Goal: Task Accomplishment & Management: Complete application form

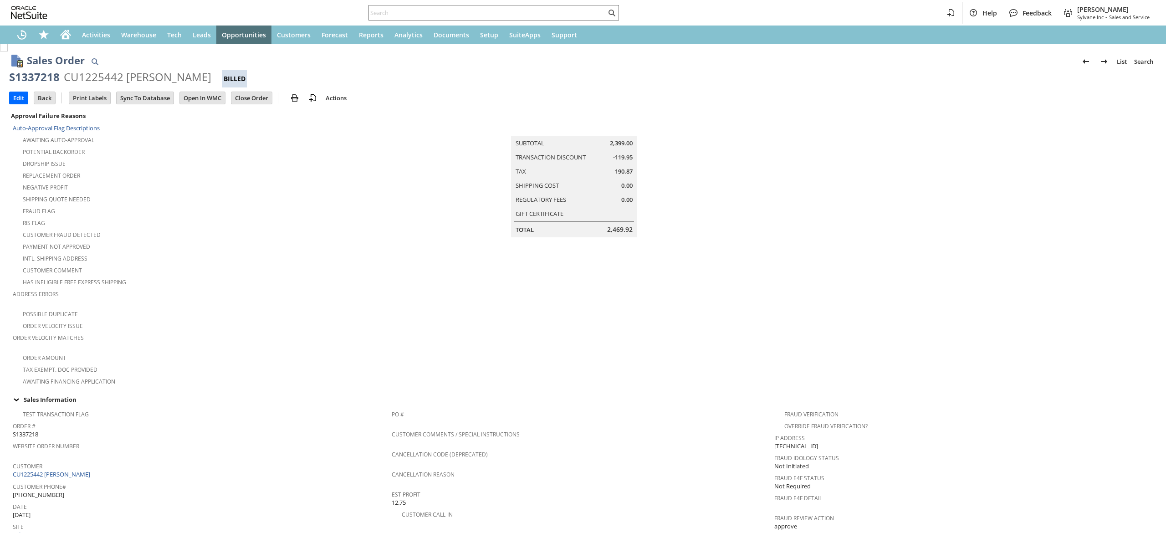
scroll to position [551, 0]
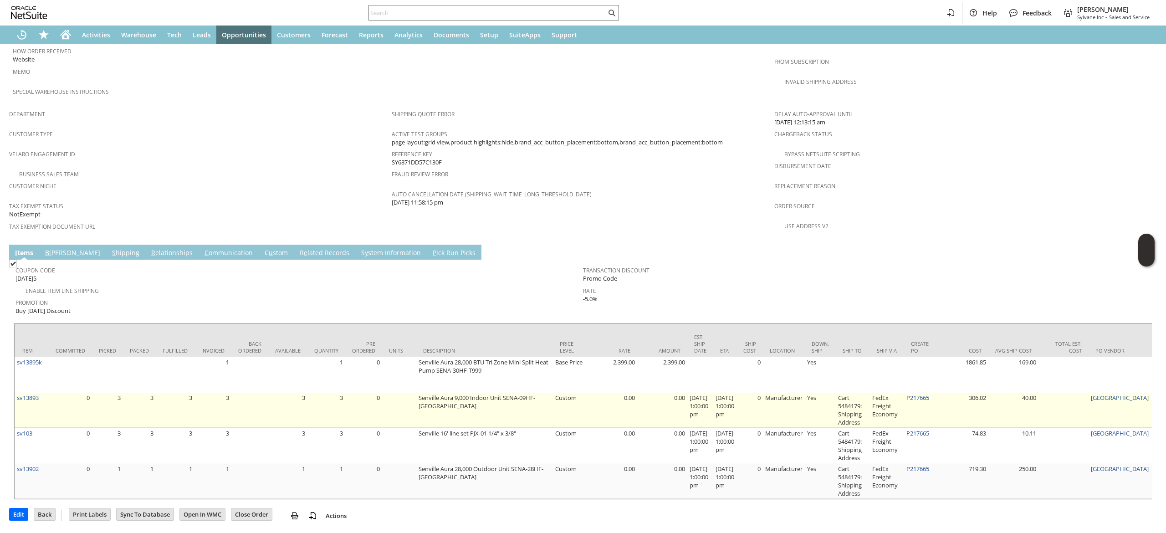
click at [937, 392] on td "P217665" at bounding box center [921, 410] width 34 height 36
click at [929, 394] on link "P217665" at bounding box center [918, 398] width 23 height 8
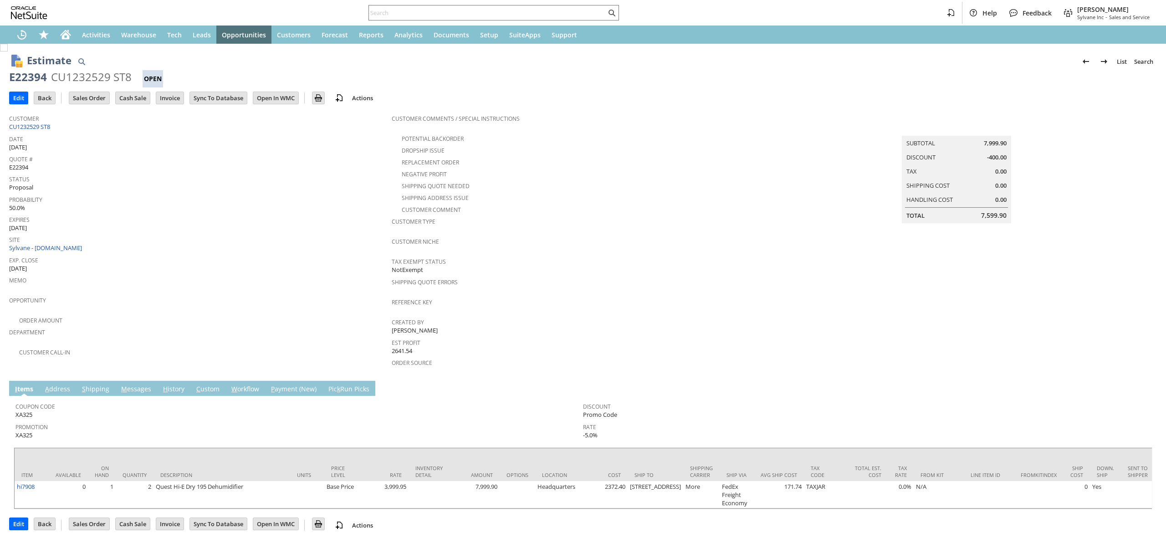
scroll to position [12, 0]
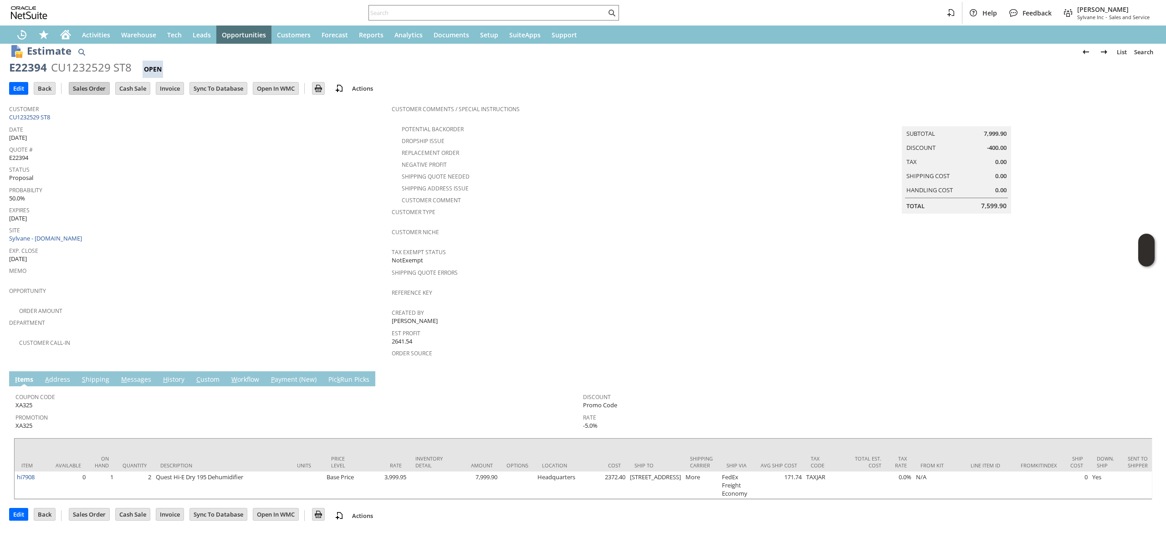
click at [87, 85] on input "Sales Order" at bounding box center [89, 88] width 40 height 12
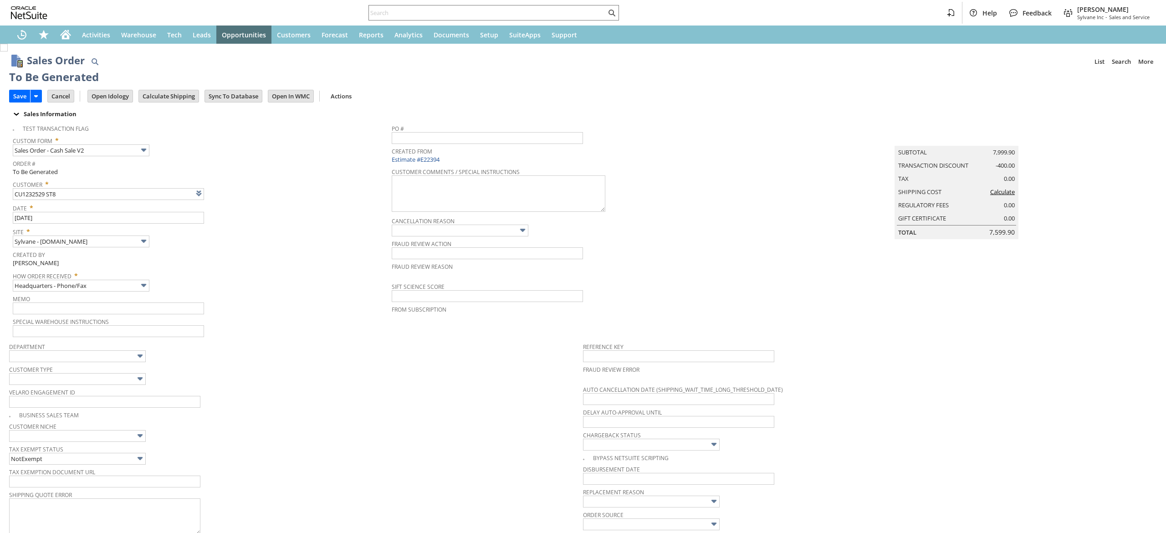
type input "Make Copy"
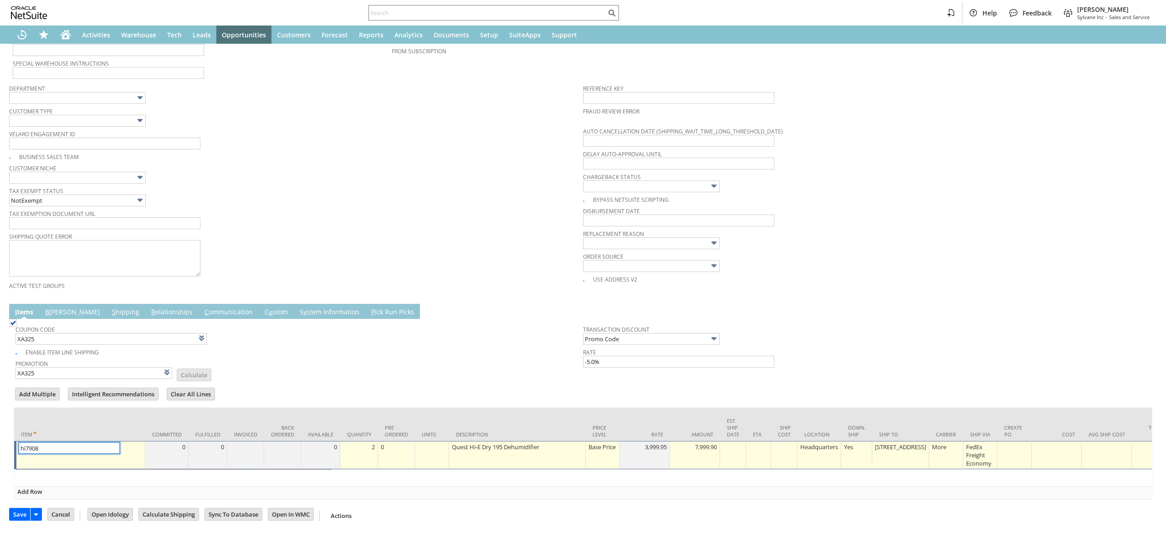
type input "Intelligent Recommendations¹⁰"
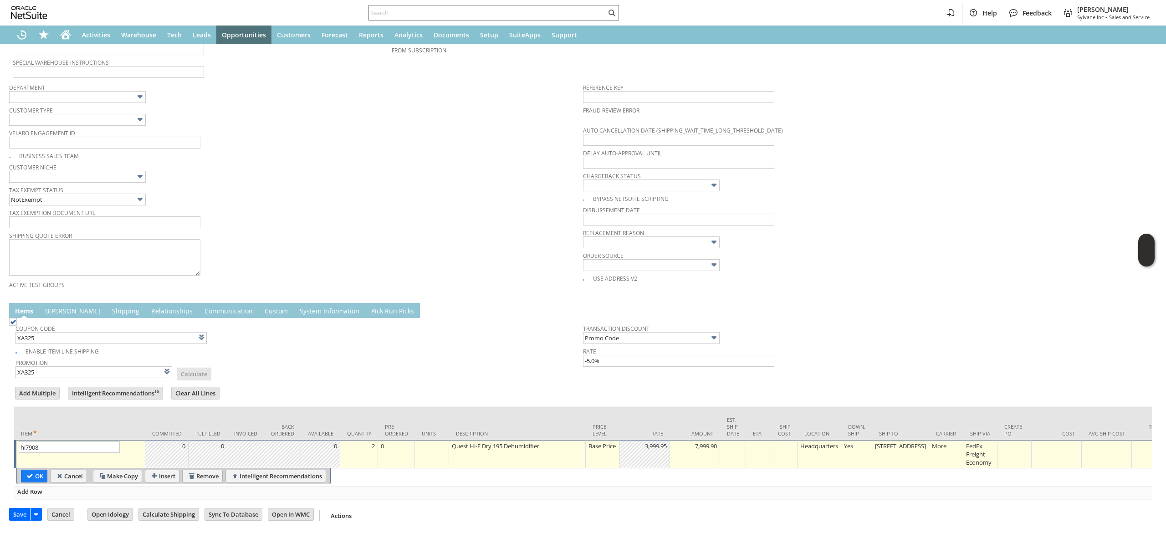
drag, startPoint x: 37, startPoint y: 461, endPoint x: 188, endPoint y: 264, distance: 248.3
click at [37, 470] on input "OK" at bounding box center [34, 476] width 26 height 12
type input "Add"
type input "Copy Previous"
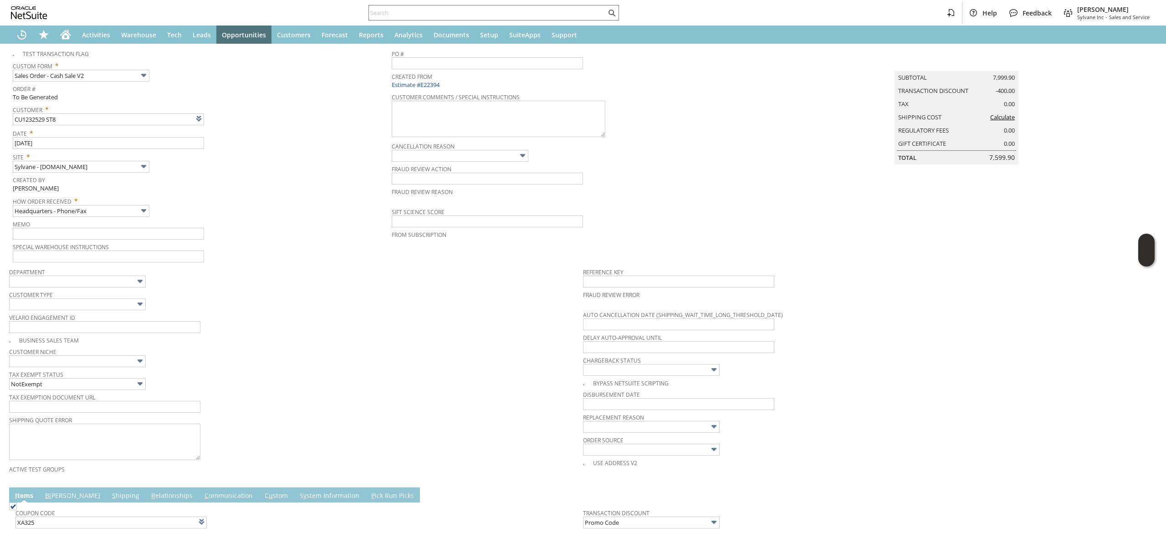
scroll to position [0, 0]
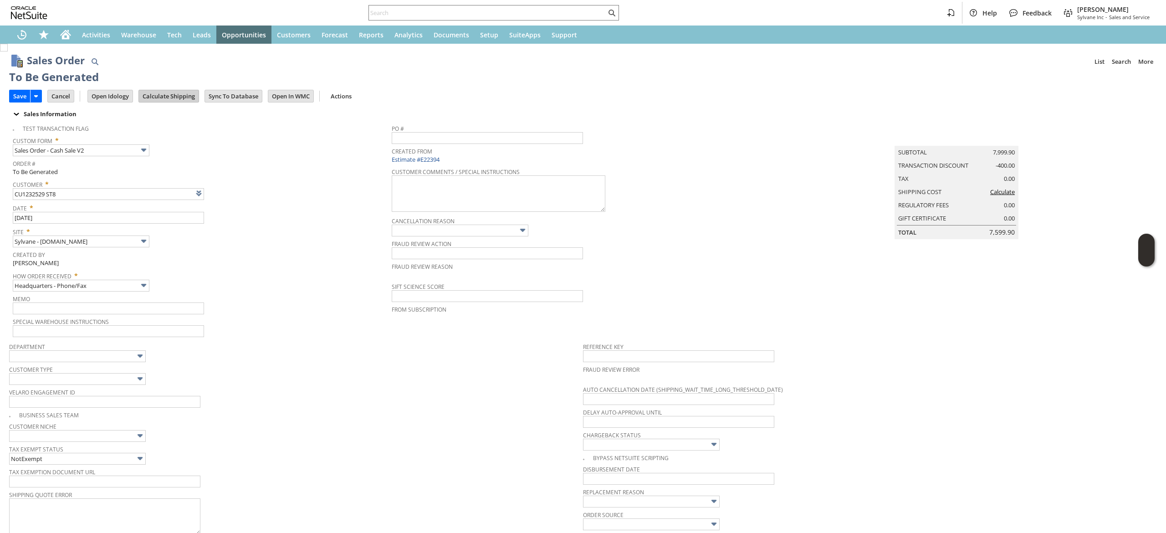
click at [194, 100] on input "Calculate Shipping" at bounding box center [169, 96] width 60 height 12
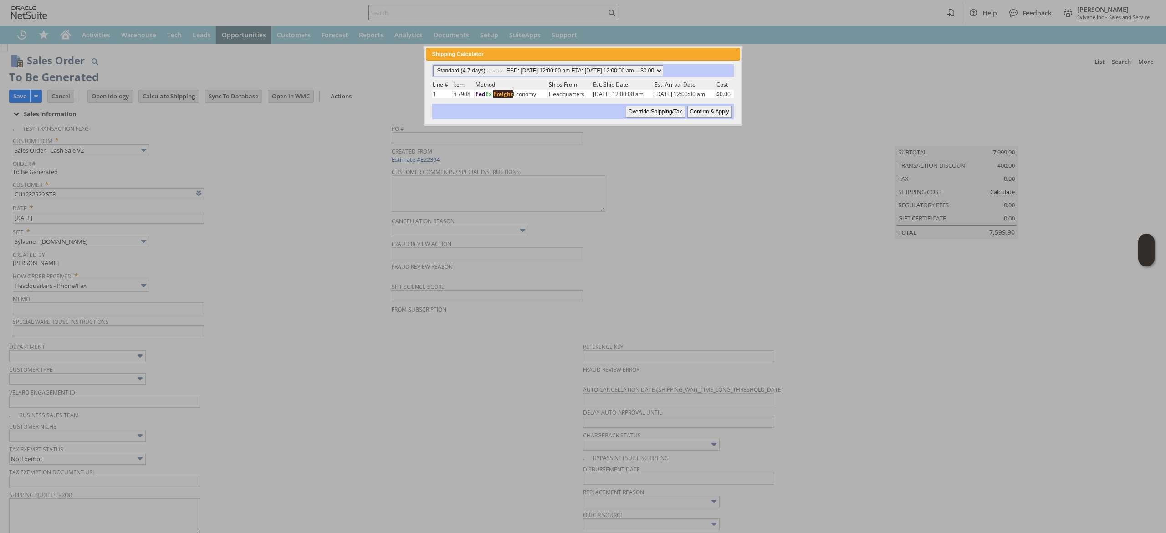
click at [618, 72] on select "Standard (4-7 days) ---------- ESD: 08/22/2025 12:00:00 am ETA: 08/27/2025 12:0…" at bounding box center [548, 70] width 230 height 11
click at [433, 65] on select "Standard (4-7 days) ---------- ESD: 08/22/2025 12:00:00 am ETA: 08/27/2025 12:0…" at bounding box center [548, 70] width 230 height 11
click at [719, 106] on input "Confirm & Apply" at bounding box center [710, 112] width 45 height 12
click at [26, 2] on div "Help Feedback Devin Carswell Sylvane Inc - Sales and Service" at bounding box center [583, 13] width 1166 height 26
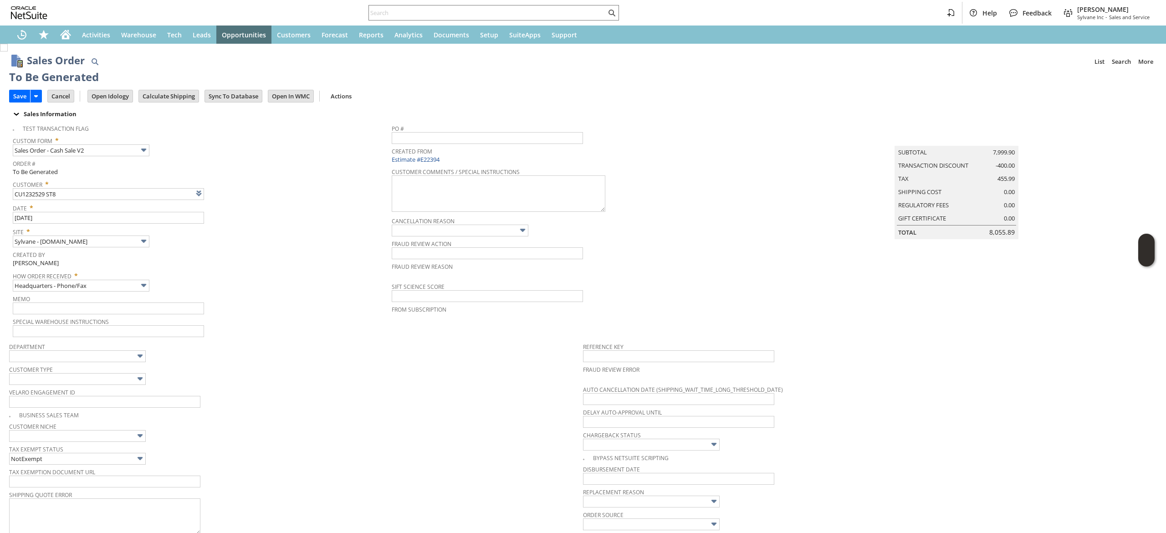
type input "Add"
type input "Copy Previous"
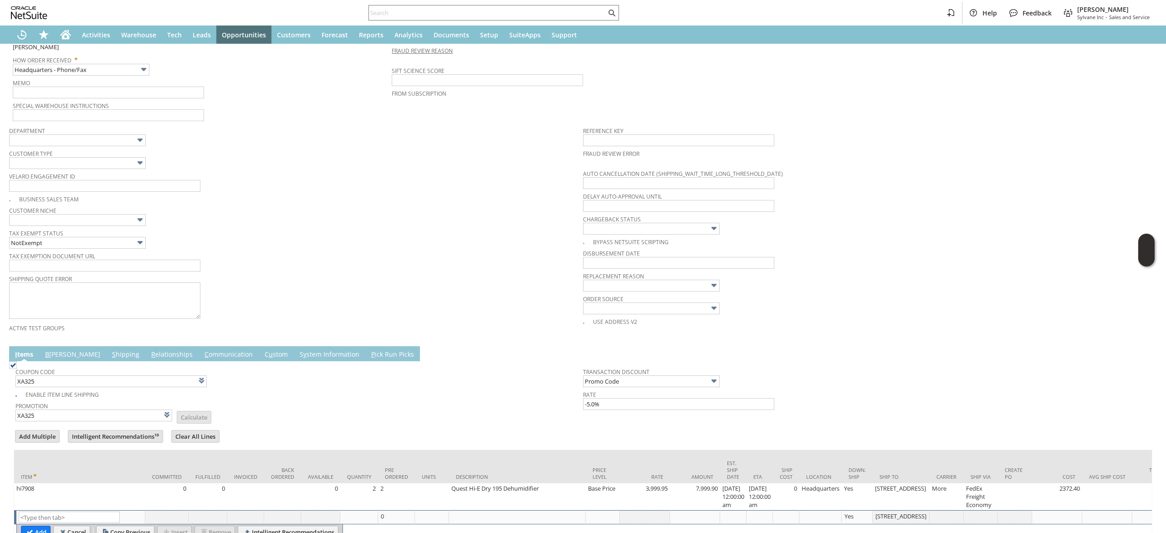
scroll to position [281, 0]
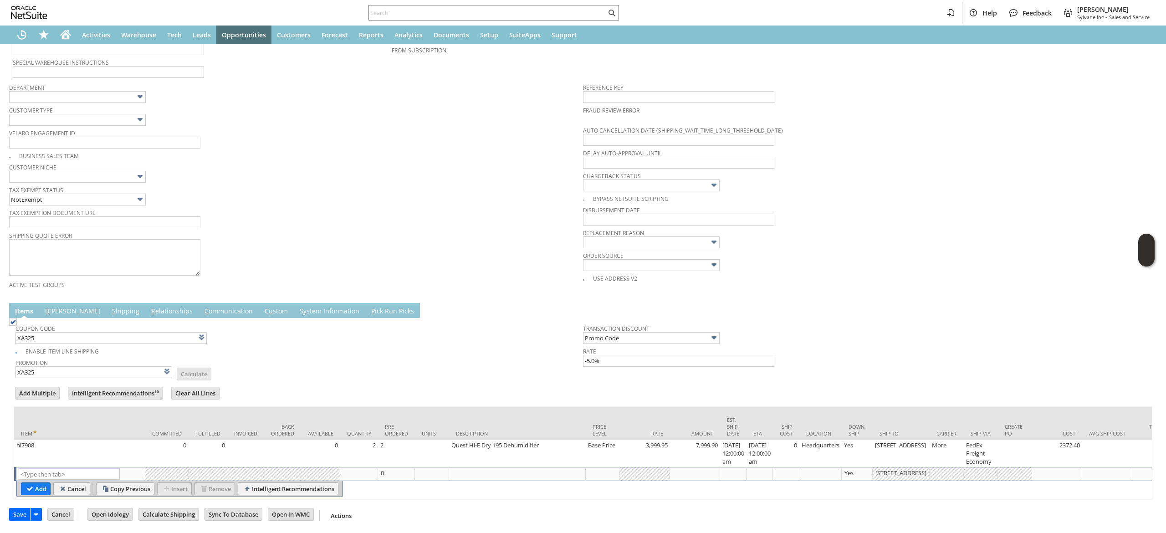
click at [68, 303] on td "B illing" at bounding box center [72, 310] width 67 height 15
click at [66, 303] on td "B illing" at bounding box center [72, 310] width 67 height 15
click at [59, 307] on link "B illing" at bounding box center [73, 312] width 60 height 10
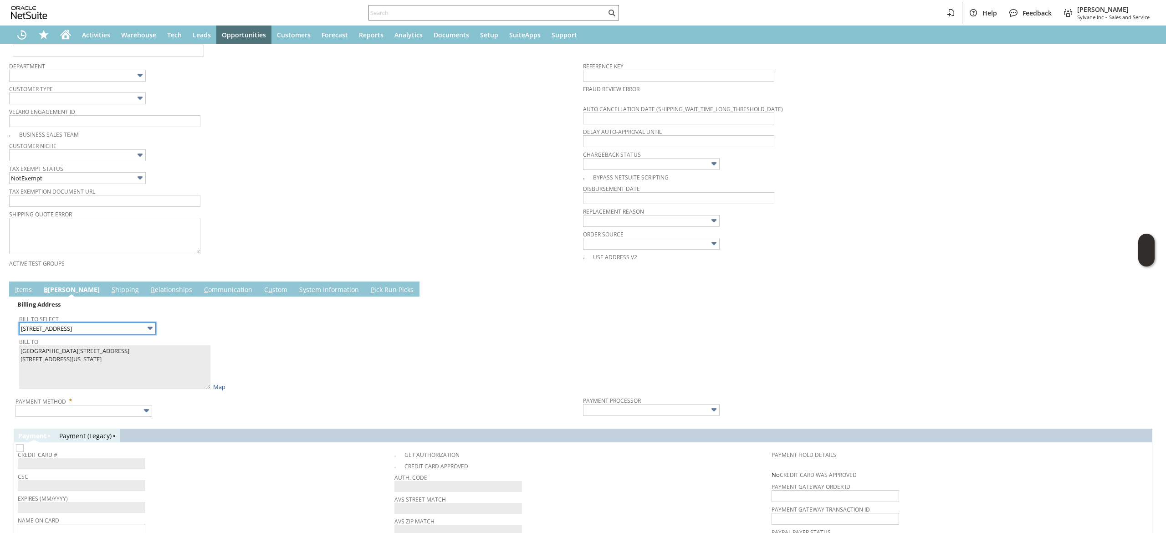
scroll to position [372, 0]
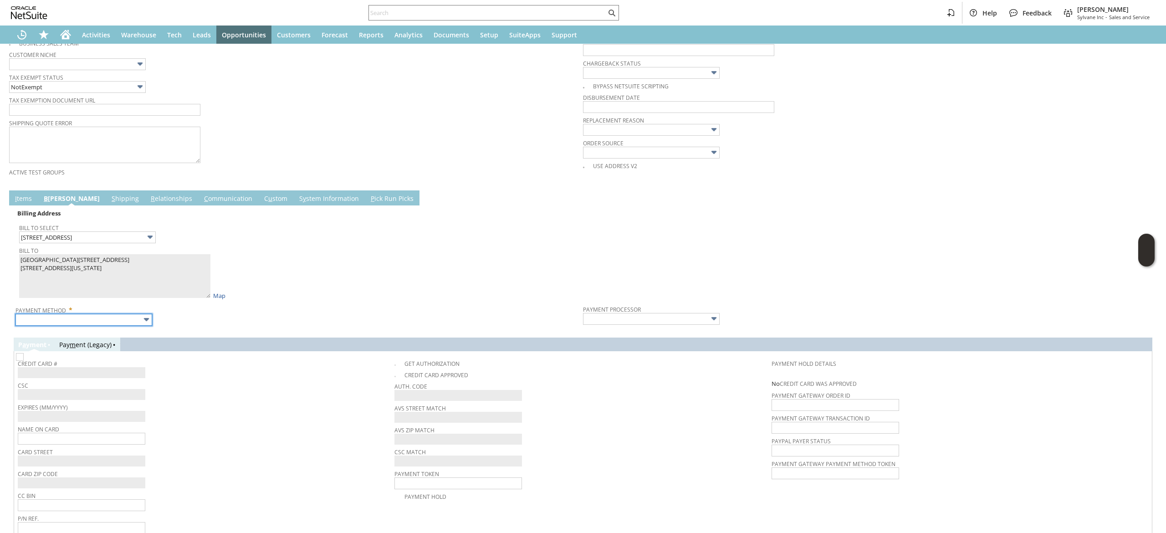
click at [125, 317] on input "text" at bounding box center [83, 320] width 137 height 12
type input "Visa / Mastercard"
type input "Braintree"
checkbox input "true"
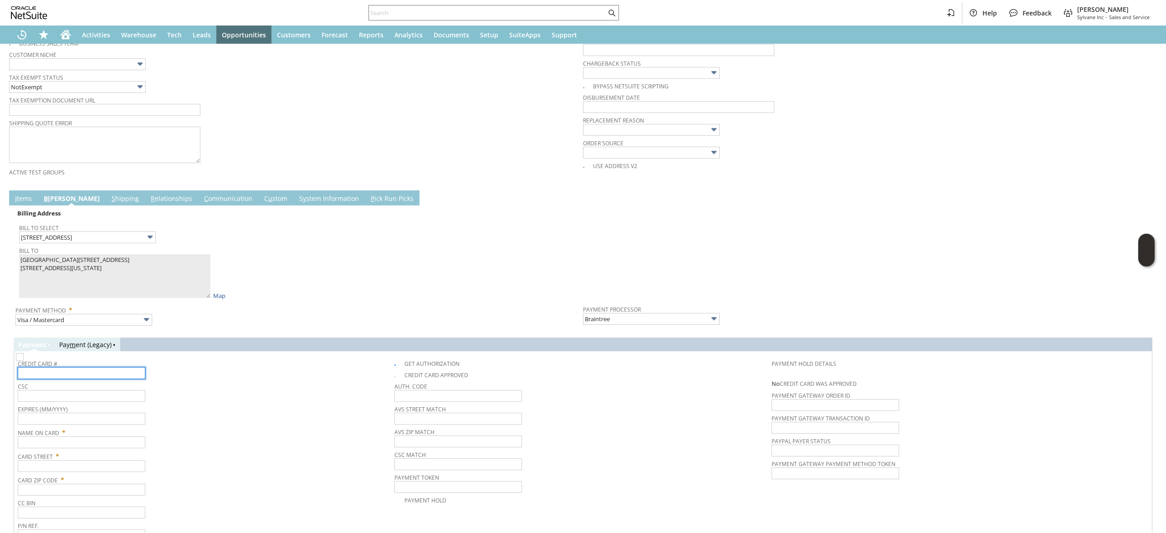
click at [116, 379] on input "text" at bounding box center [82, 373] width 128 height 12
type input "5568628001255810"
click at [84, 426] on td "Expires (MM/YYYY)" at bounding box center [206, 414] width 377 height 23
click at [85, 425] on input "text" at bounding box center [82, 419] width 128 height 12
type input "07/2027"
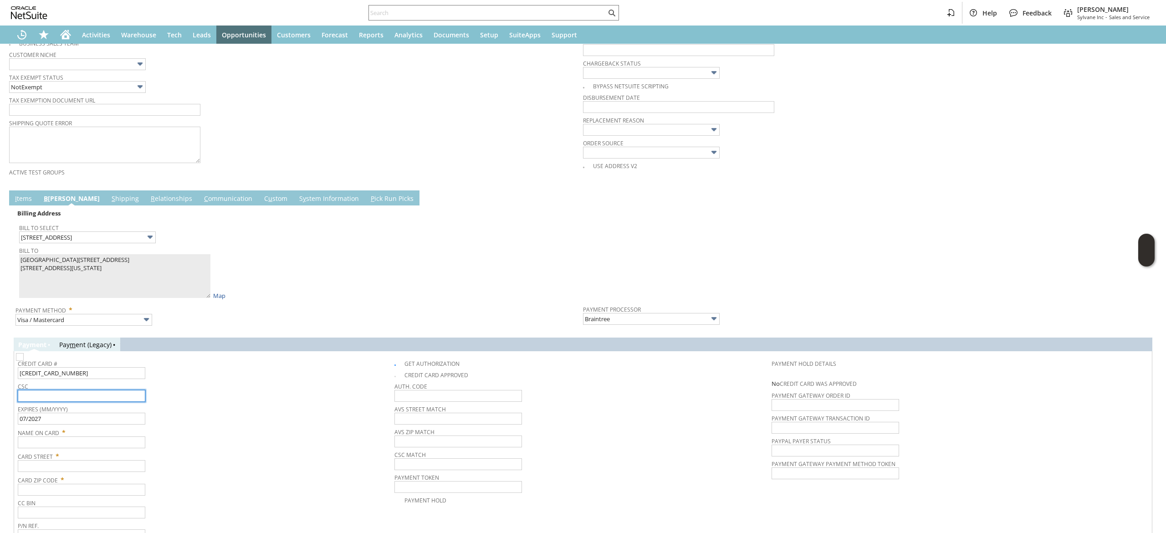
click at [107, 399] on input "text" at bounding box center [82, 396] width 128 height 12
type input "420"
click at [252, 428] on span "Name On Card *" at bounding box center [204, 431] width 372 height 11
click at [123, 477] on span "Card Zip Code *" at bounding box center [204, 478] width 372 height 11
paste input "1807 Cove Rd."
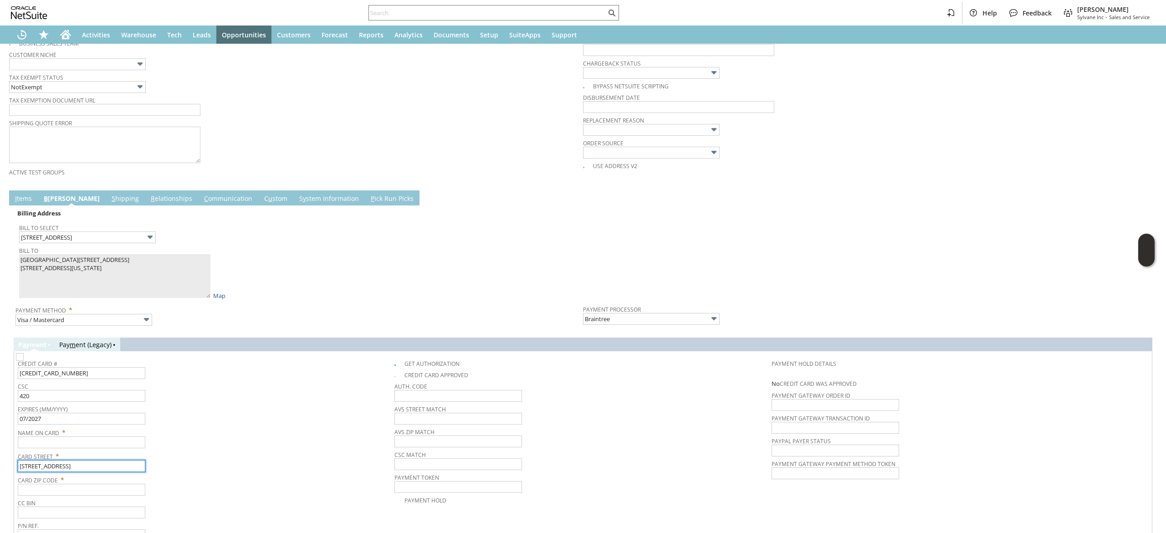
click at [121, 468] on input "1807 Cove Rd." at bounding box center [82, 466] width 128 height 12
type input "1807 Cove Rd."
click at [52, 448] on input "text" at bounding box center [82, 442] width 128 height 12
type input "Corey Schrade"
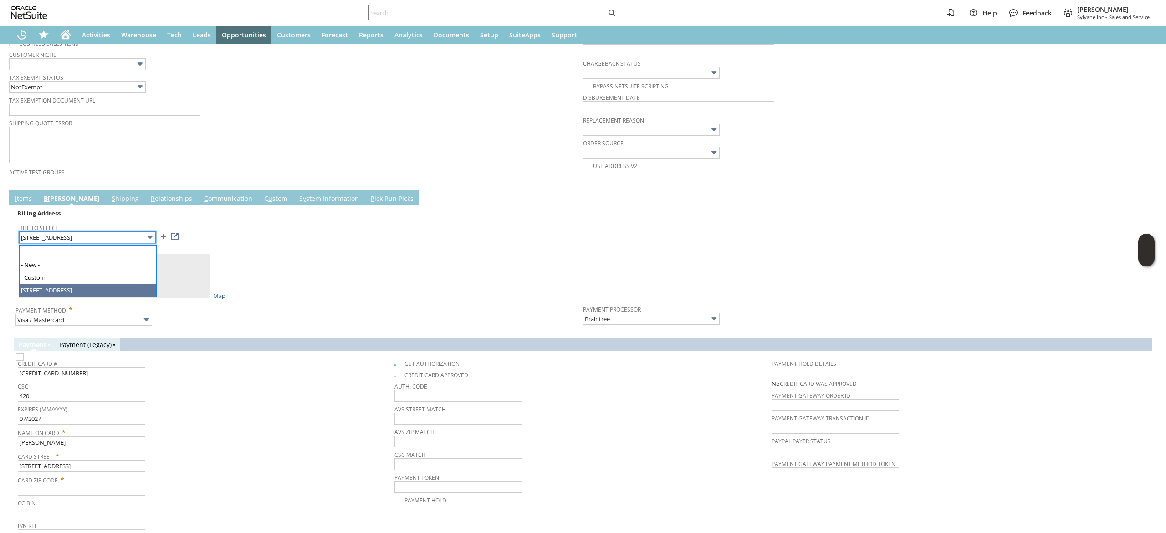
click at [92, 242] on input "1807 Cove Rd." at bounding box center [87, 237] width 137 height 12
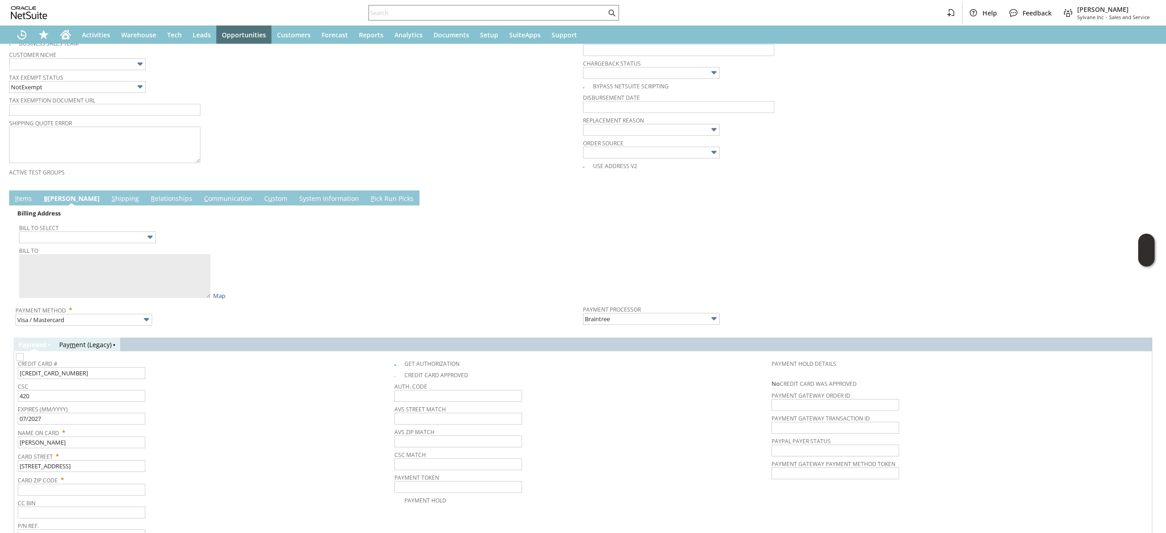
click at [873, 282] on td at bounding box center [867, 253] width 568 height 93
click at [109, 204] on link "S hipping" at bounding box center [125, 199] width 32 height 10
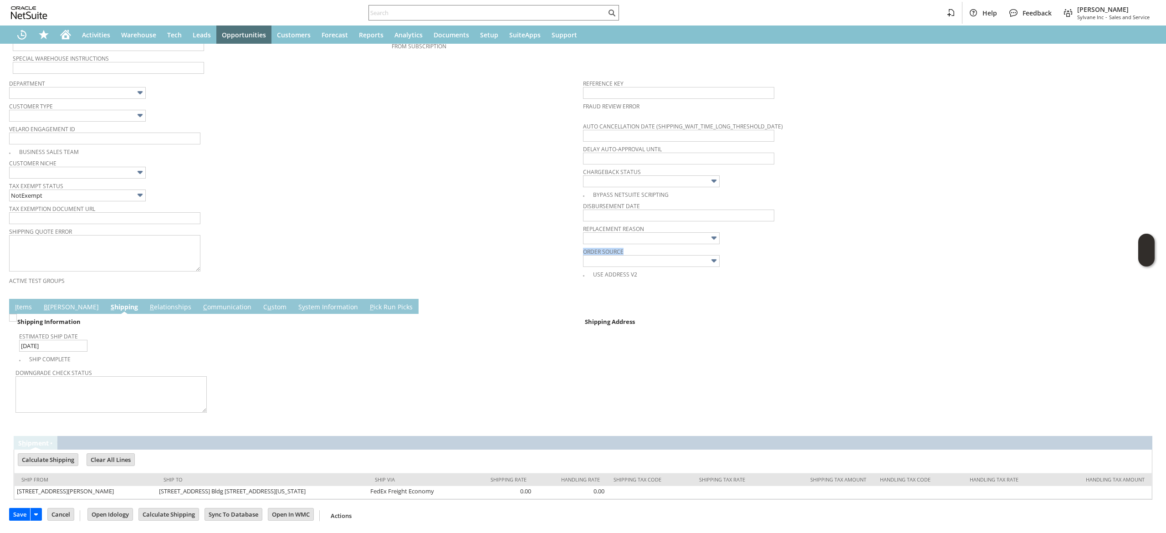
drag, startPoint x: 1085, startPoint y: 245, endPoint x: 957, endPoint y: 171, distance: 147.4
click at [1084, 237] on tbody "Reference Key Fraud Review Error Auto Cancellation Date (shipping_wait_time_lon…" at bounding box center [870, 177] width 574 height 205
click at [38, 306] on td "B illing" at bounding box center [71, 306] width 67 height 15
click at [56, 306] on link "B illing" at bounding box center [71, 308] width 60 height 10
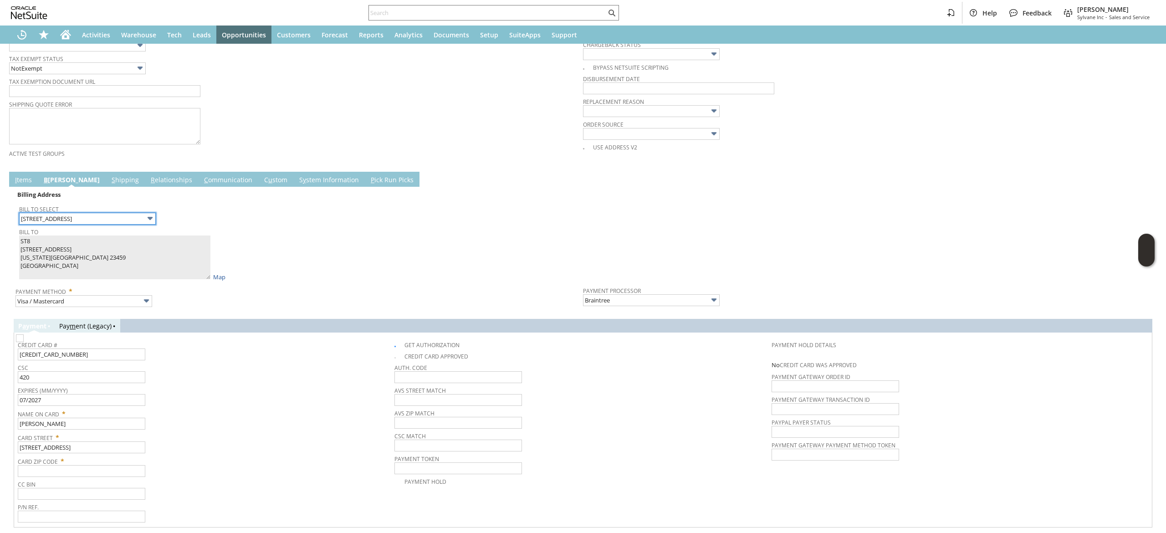
scroll to position [420, 0]
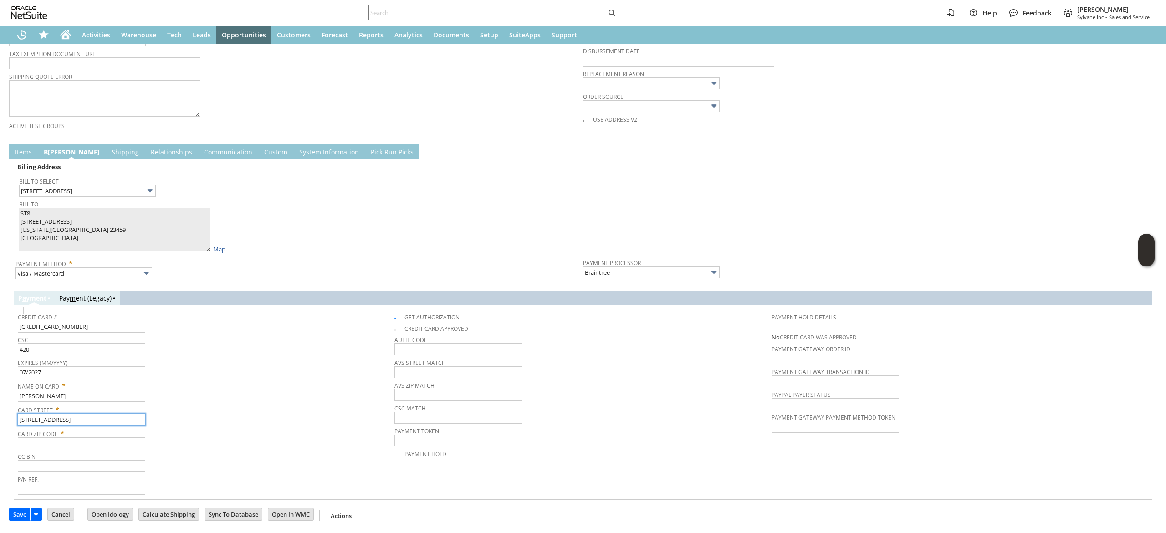
click at [105, 424] on input "1807 Cove Rd." at bounding box center [82, 420] width 128 height 12
paste input "300 Helicopter"
click at [105, 424] on input "1807 Cove Rd." at bounding box center [82, 420] width 128 height 12
type input "1300 Helicopter Rd."
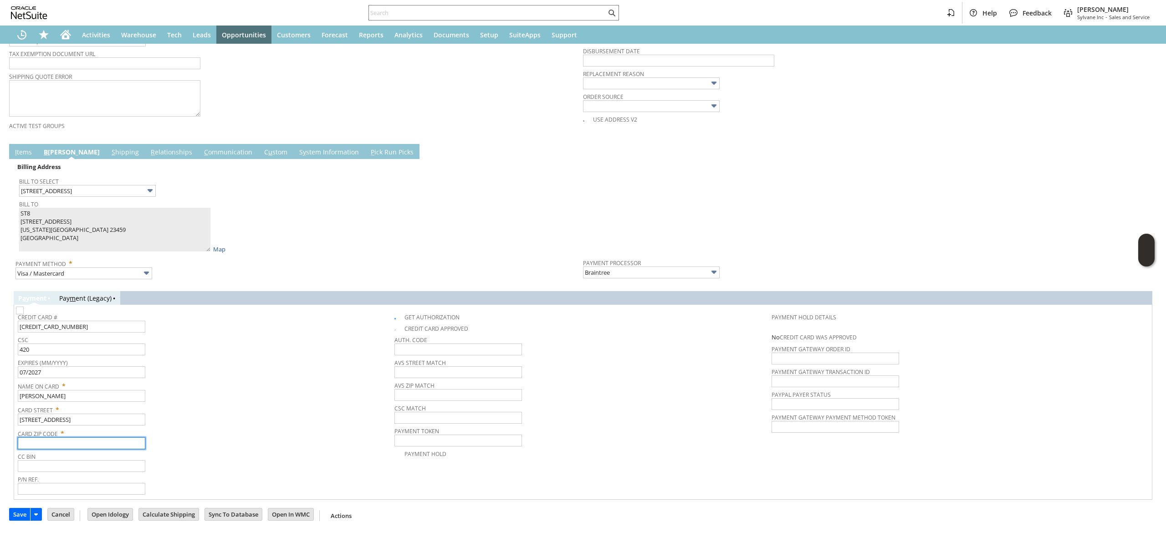
click at [99, 446] on input "text" at bounding box center [82, 443] width 128 height 12
paste input "23459"
type input "23459"
click at [226, 449] on td "Card Zip Code * 23459" at bounding box center [206, 438] width 377 height 24
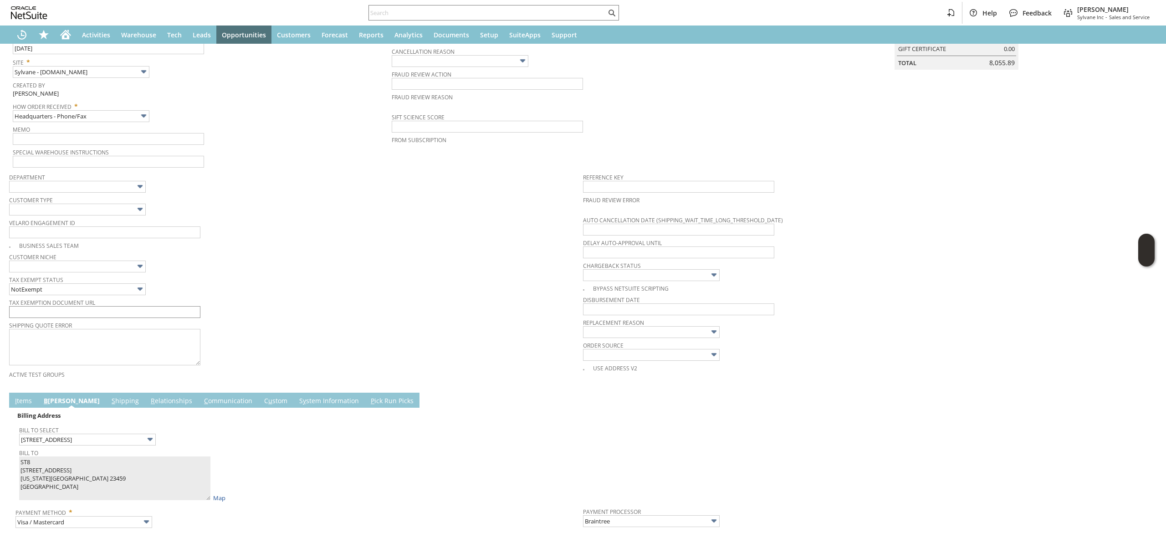
scroll to position [147, 0]
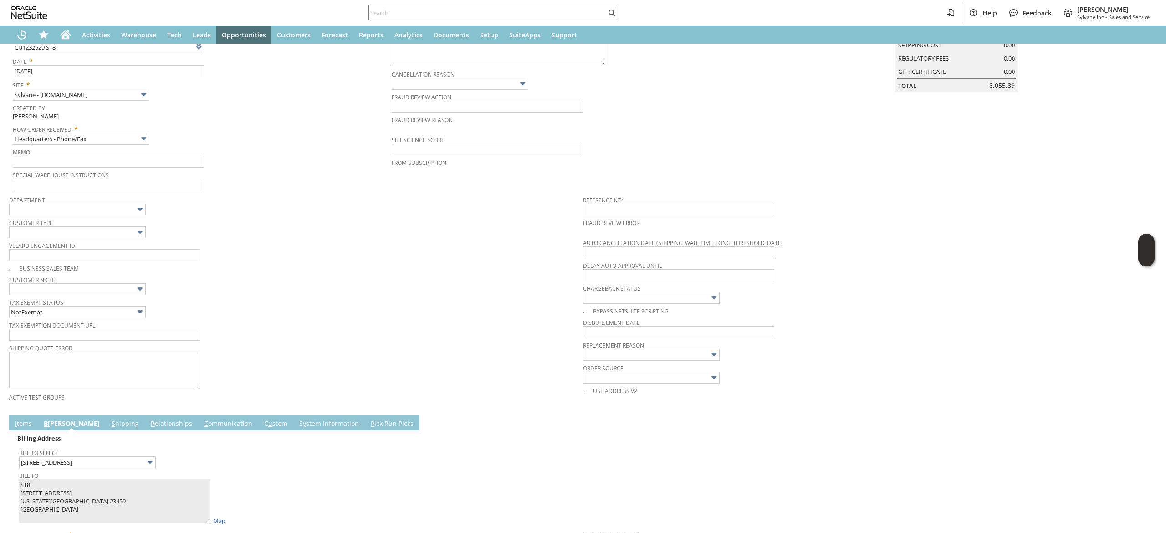
click at [109, 428] on link "S hipping" at bounding box center [125, 424] width 32 height 10
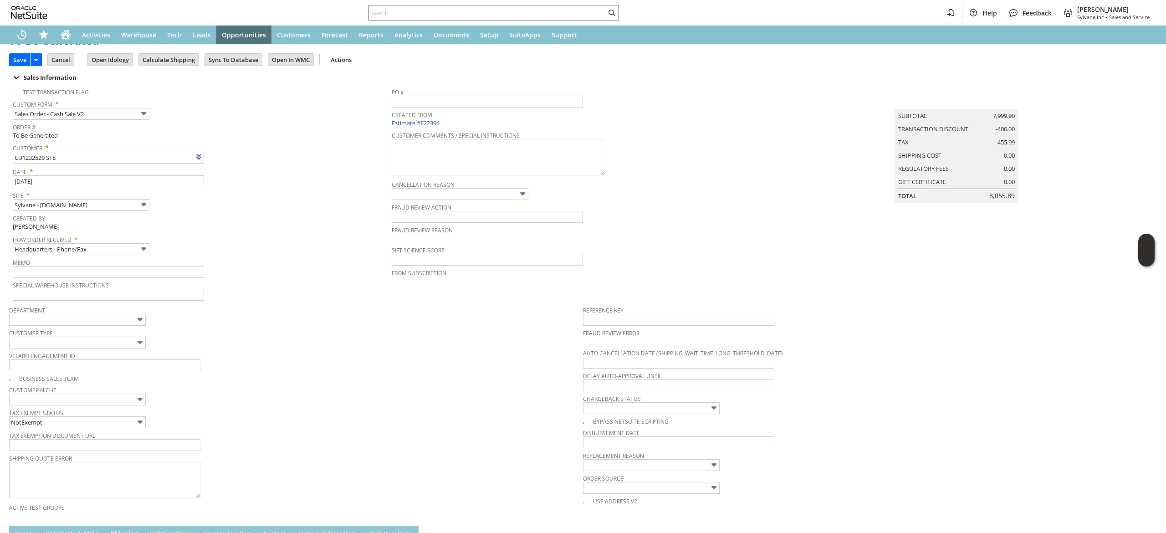
scroll to position [0, 0]
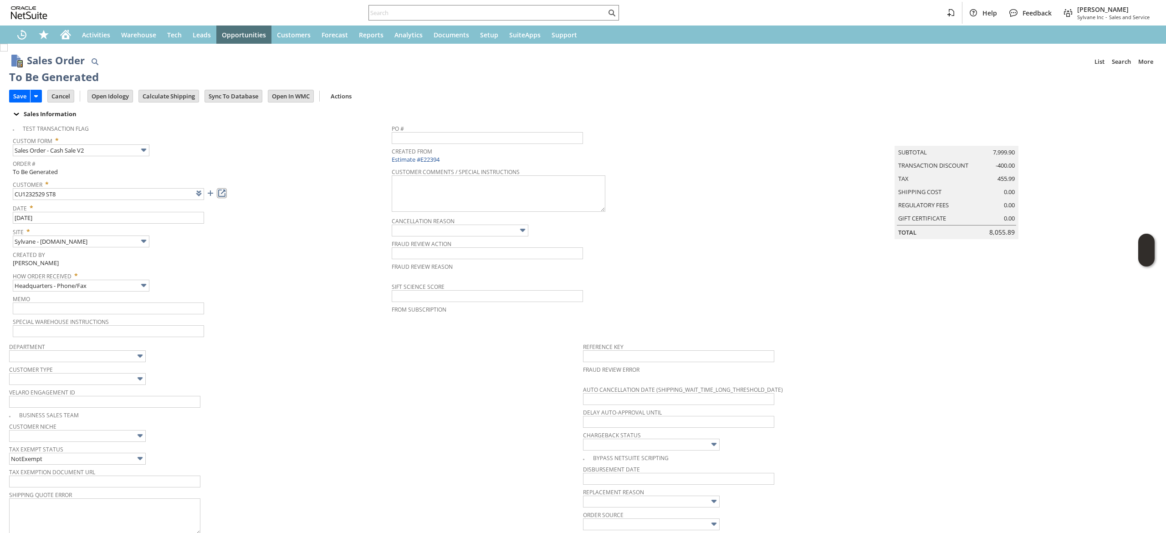
click at [227, 198] on link at bounding box center [222, 193] width 10 height 10
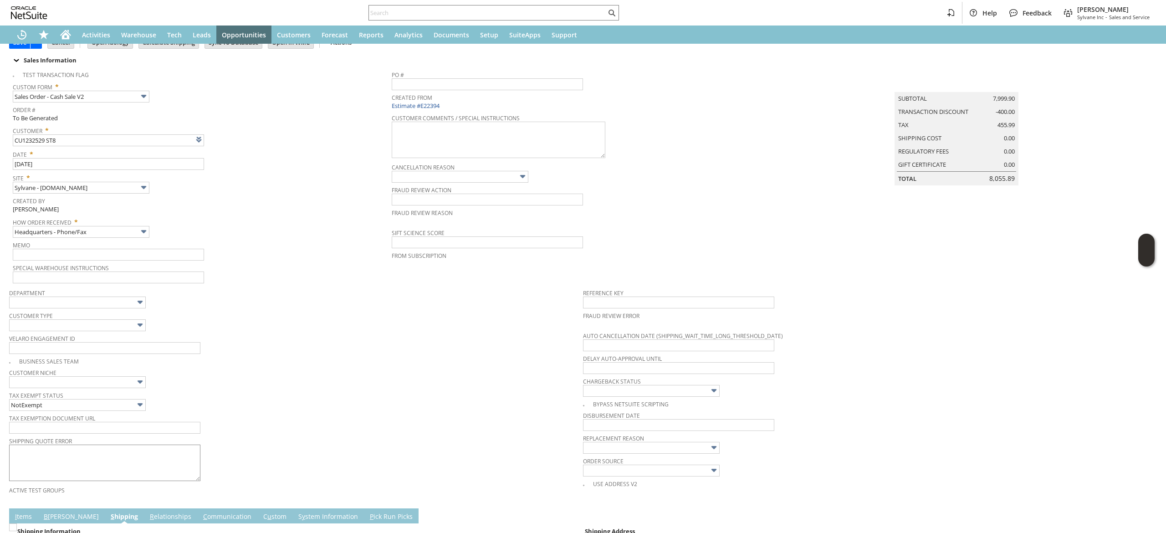
scroll to position [182, 0]
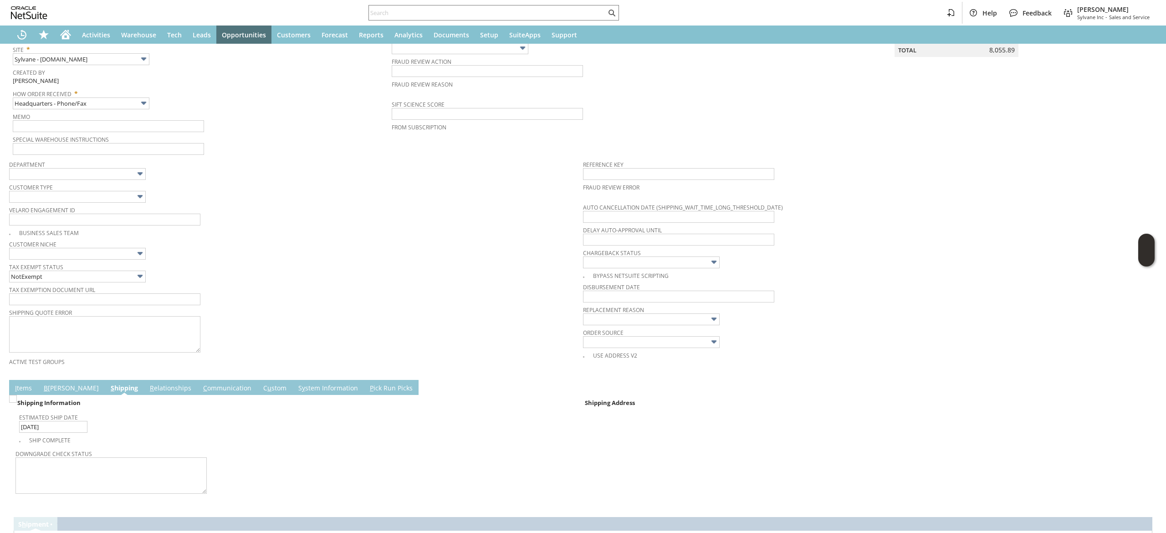
click at [13, 387] on link "I tems" at bounding box center [23, 389] width 21 height 10
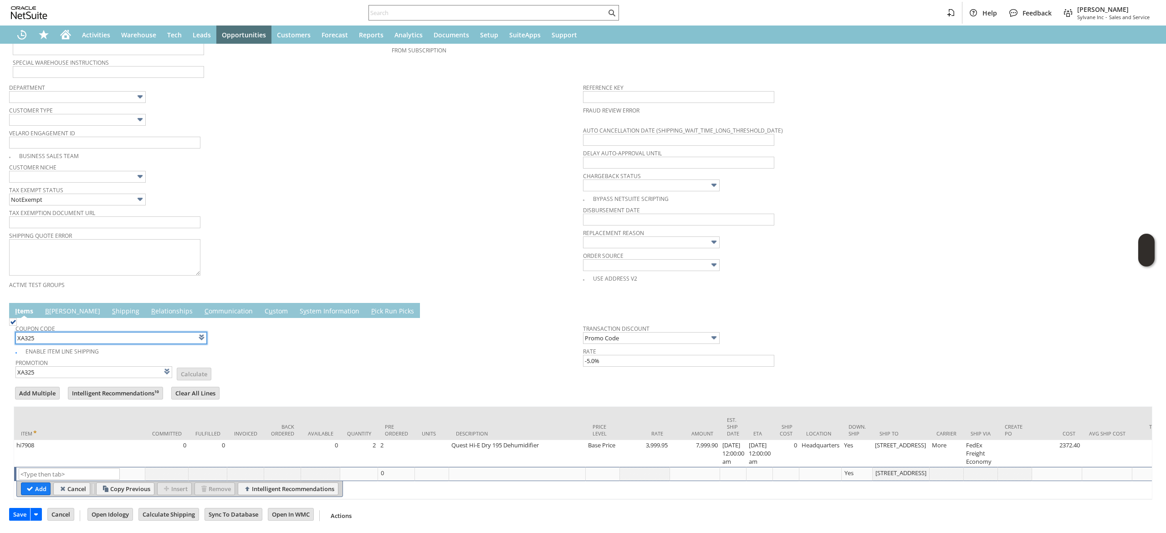
scroll to position [0, 1246]
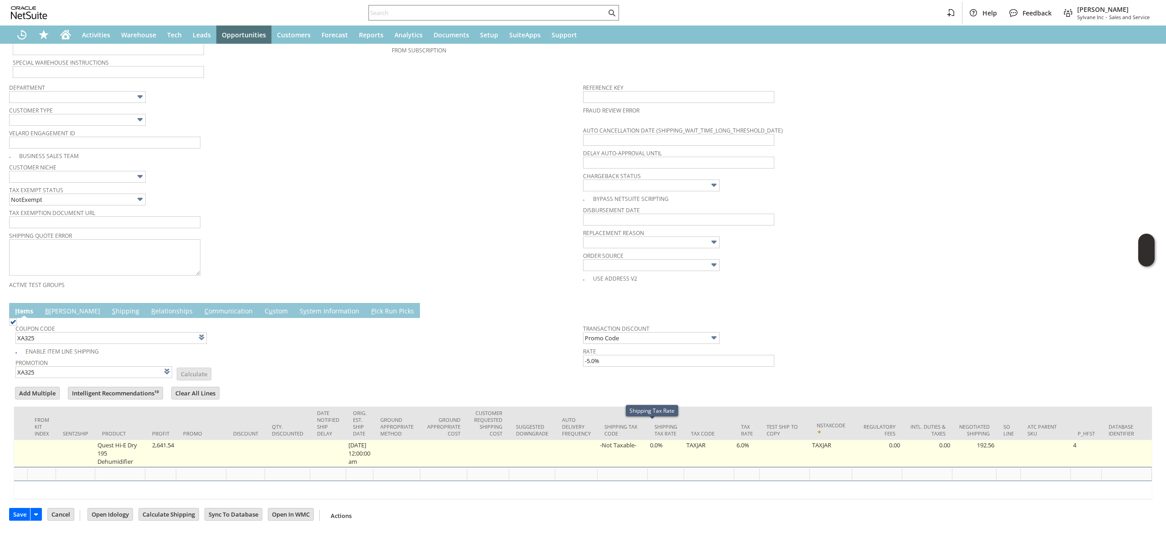
click at [734, 441] on td "6.0%" at bounding box center [747, 453] width 26 height 27
type input "6.0%"
type input "hi7908"
type input "OK"
type input "Make Copy"
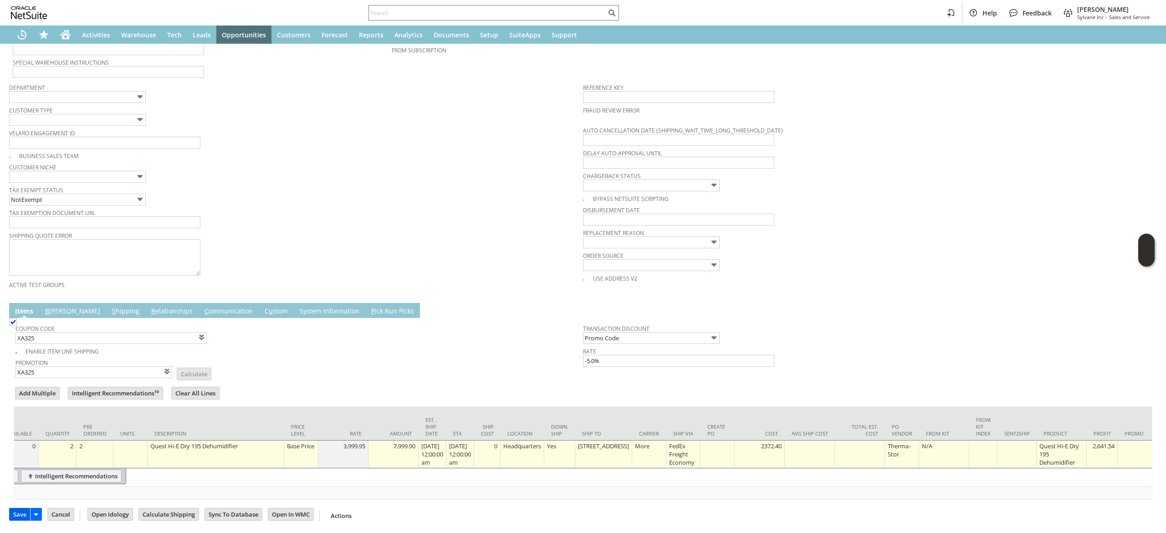
scroll to position [0, 0]
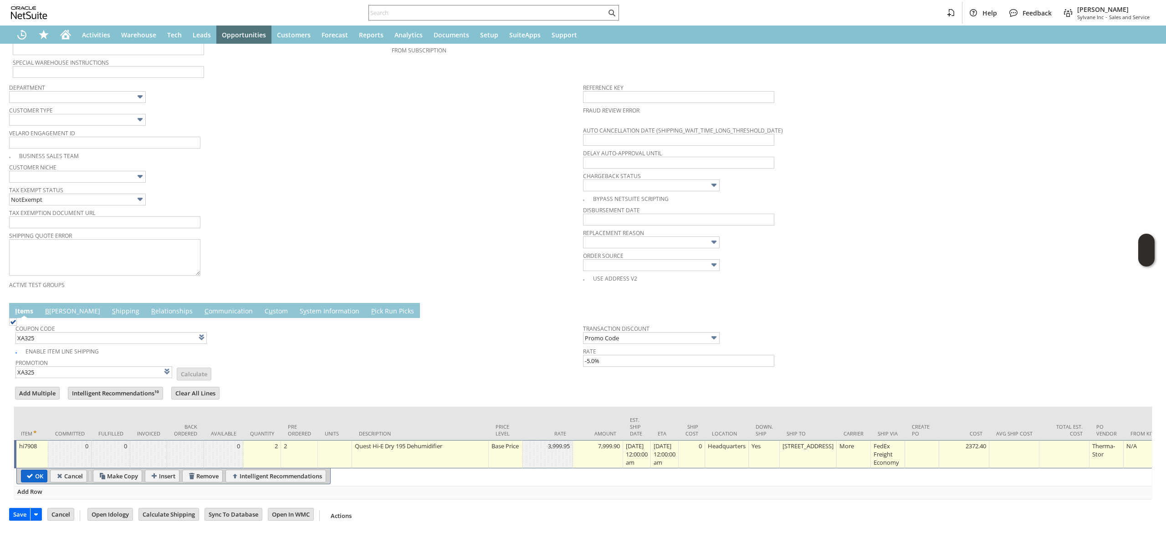
type input "0.0%"
click at [41, 470] on input "OK" at bounding box center [34, 476] width 26 height 12
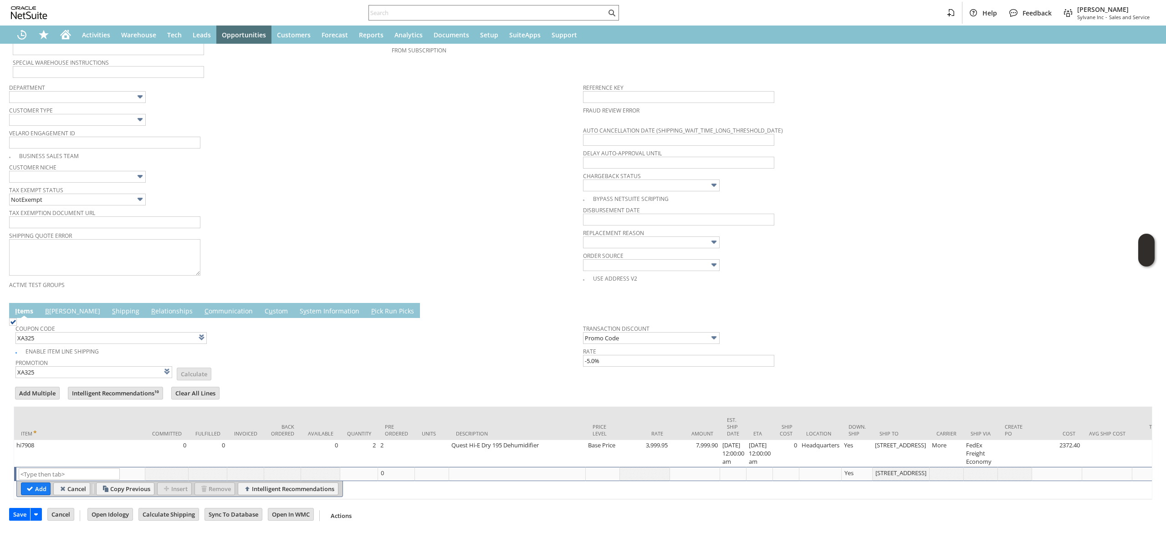
click at [110, 307] on link "S hipping" at bounding box center [126, 312] width 32 height 10
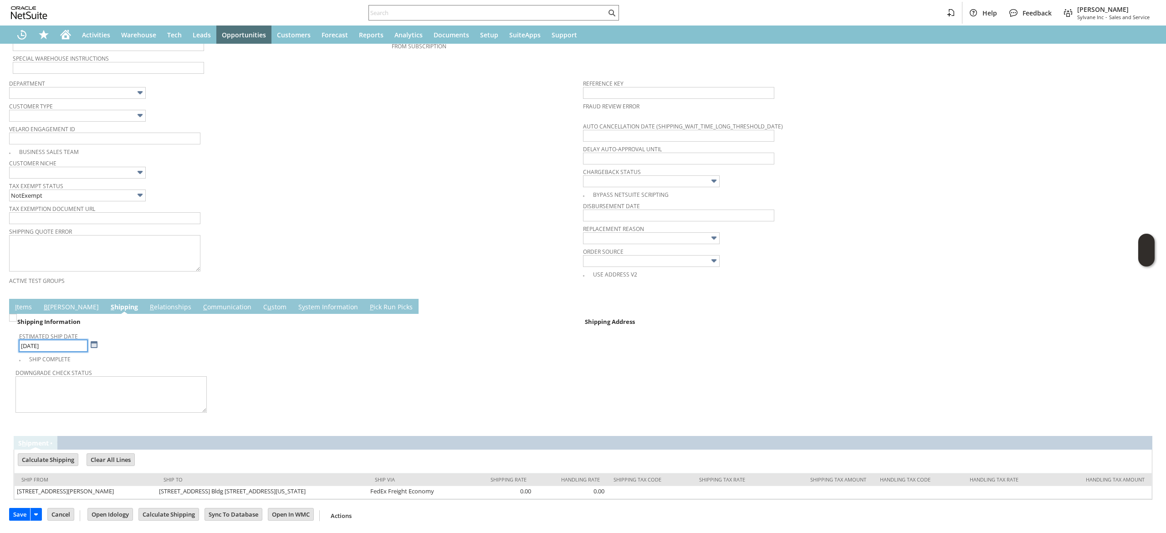
scroll to position [265, 0]
click at [105, 305] on td "S hipping" at bounding box center [124, 306] width 39 height 15
click at [56, 306] on link "B illing" at bounding box center [71, 308] width 60 height 10
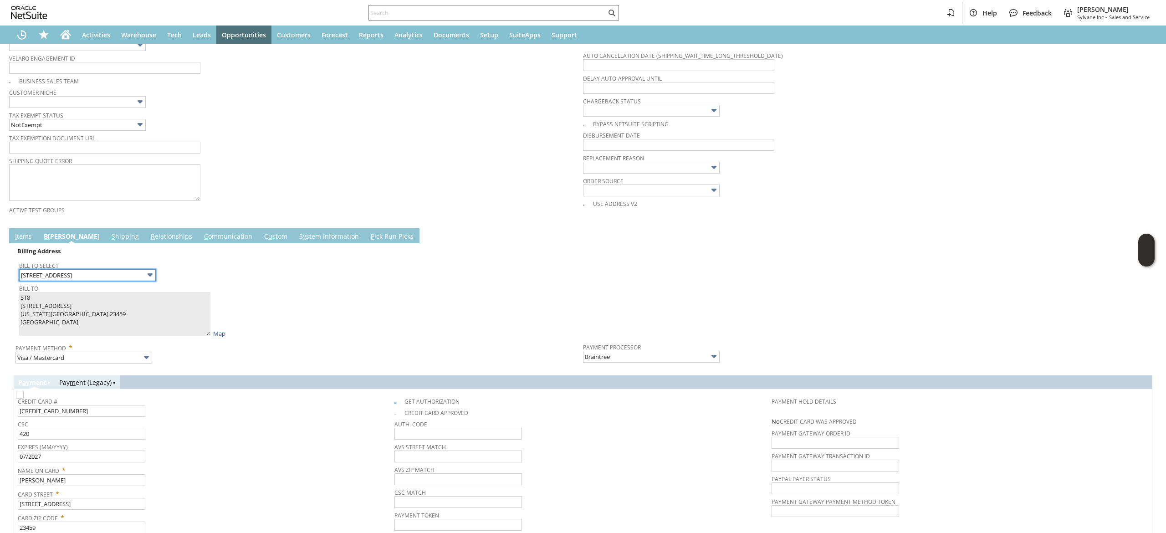
scroll to position [356, 0]
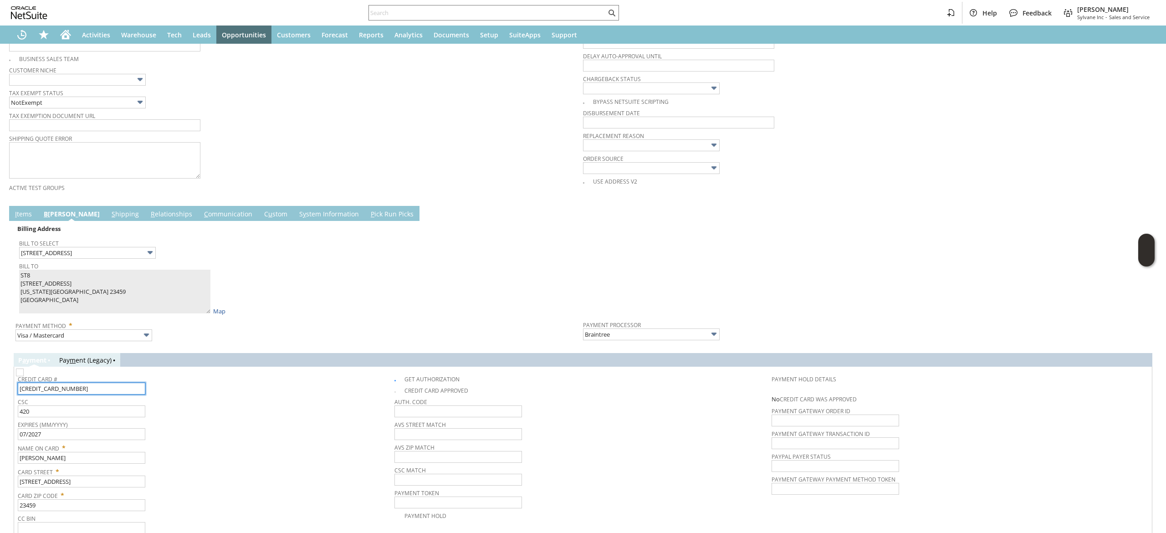
click at [108, 395] on input "5568628001255810" at bounding box center [82, 389] width 128 height 12
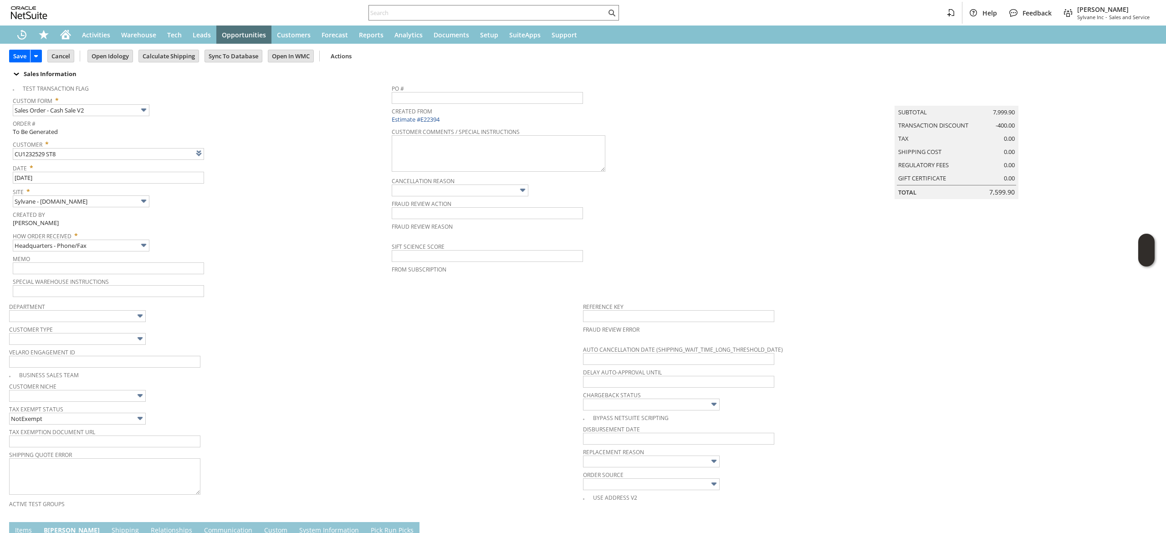
scroll to position [0, 0]
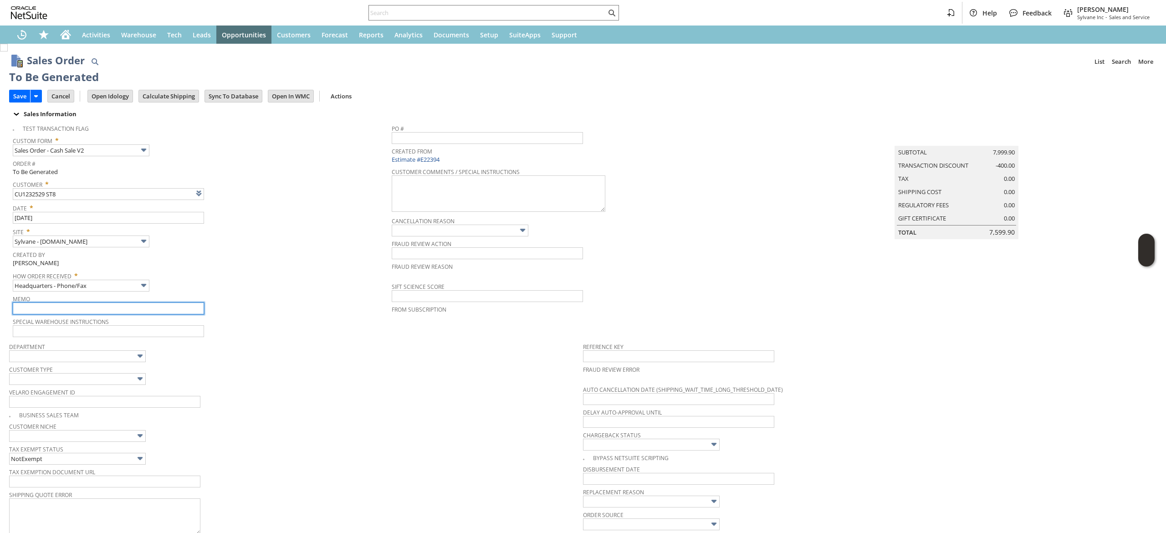
click at [159, 312] on input "text" at bounding box center [108, 309] width 191 height 12
type input "tax exempt, adding"
click at [17, 98] on input "Save" at bounding box center [20, 96] width 21 height 12
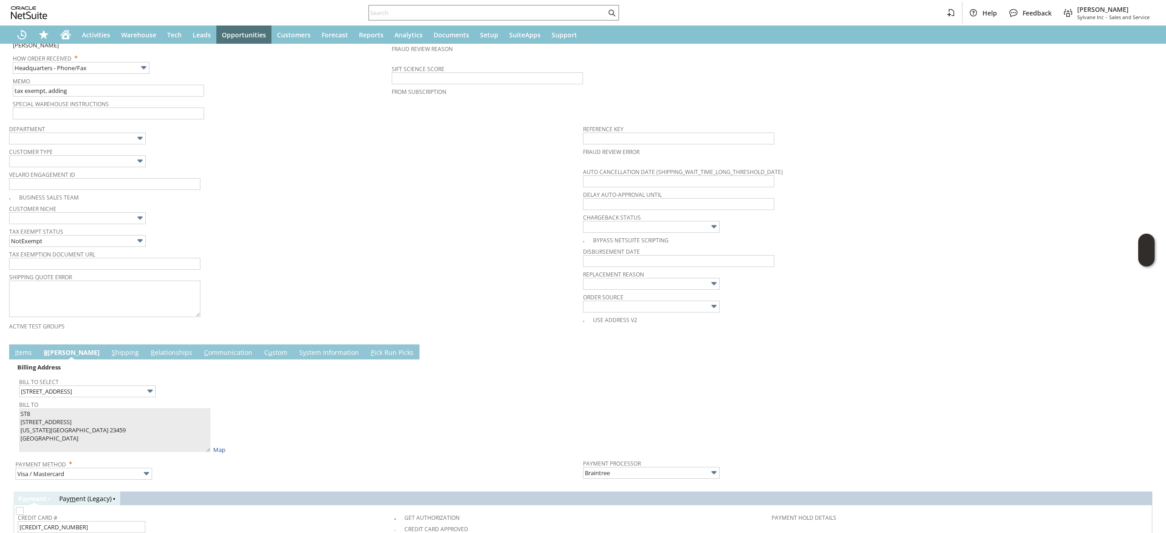
scroll to position [273, 0]
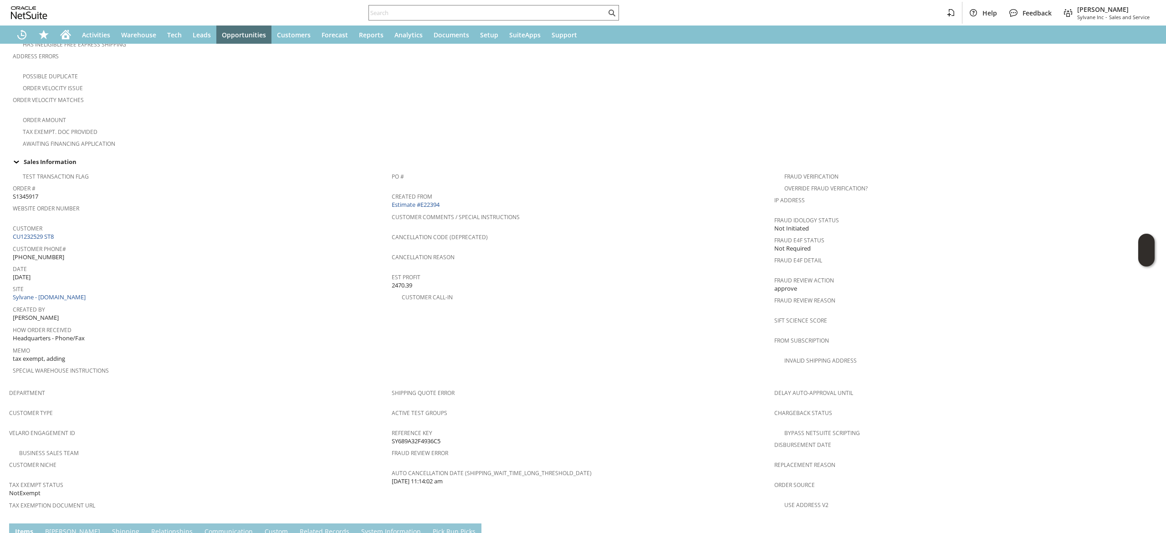
scroll to position [427, 0]
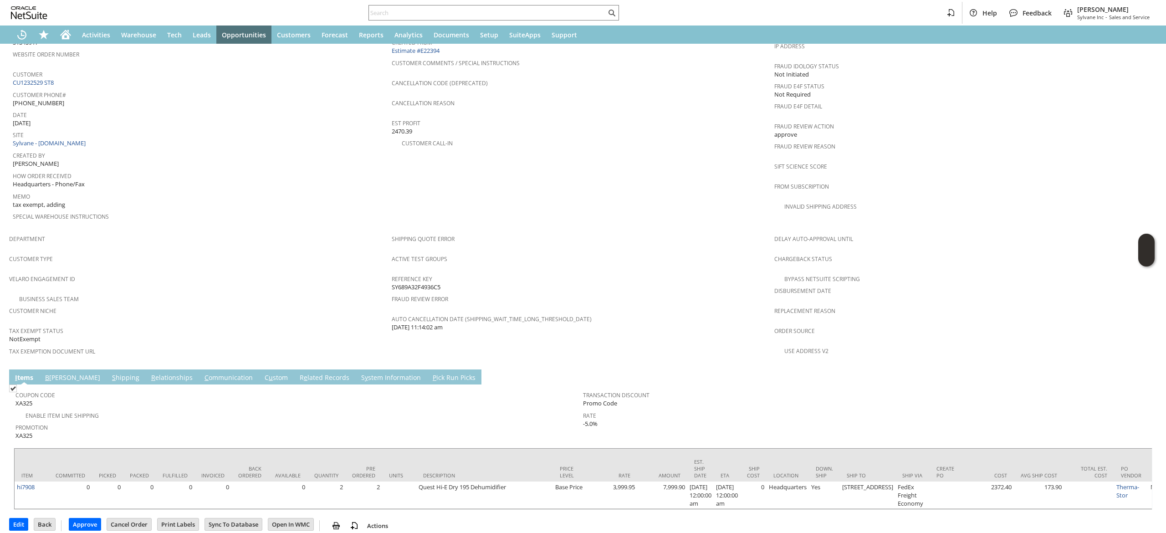
click at [202, 373] on link "C ommunication" at bounding box center [228, 378] width 53 height 10
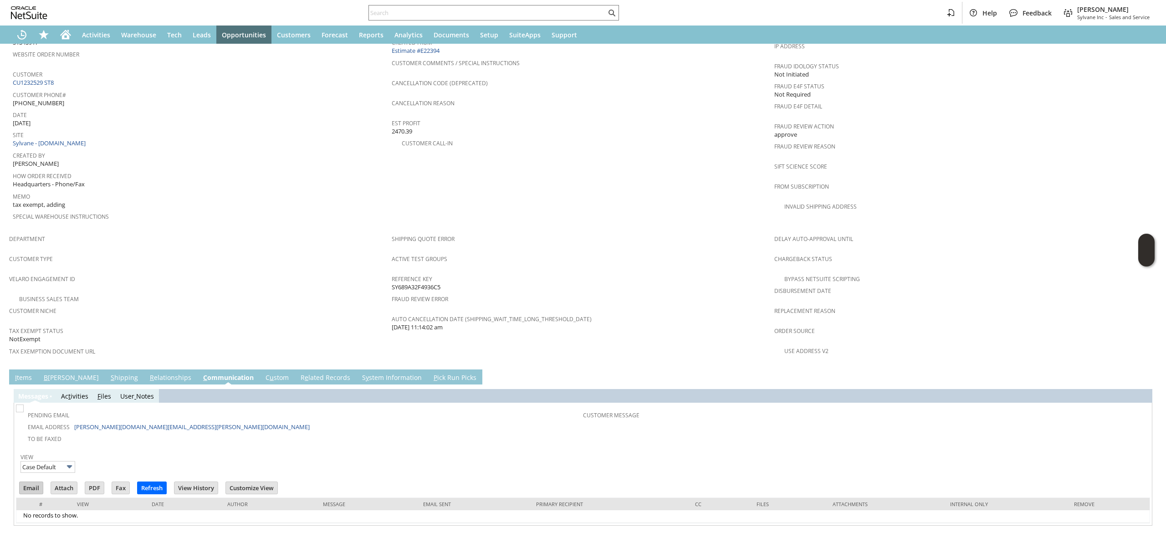
click at [27, 482] on input "Email" at bounding box center [31, 488] width 23 height 12
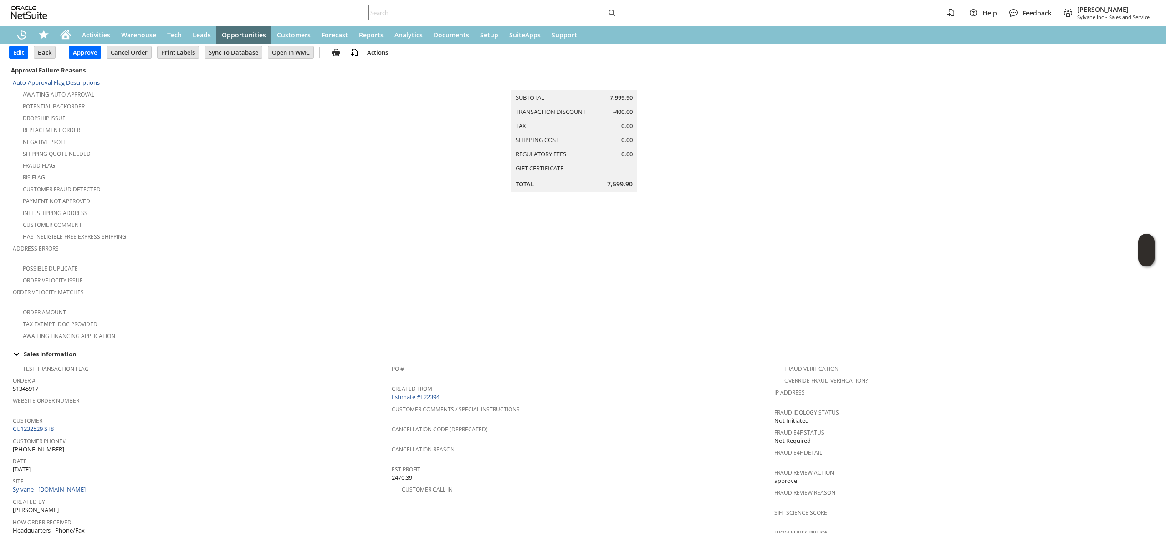
scroll to position [63, 0]
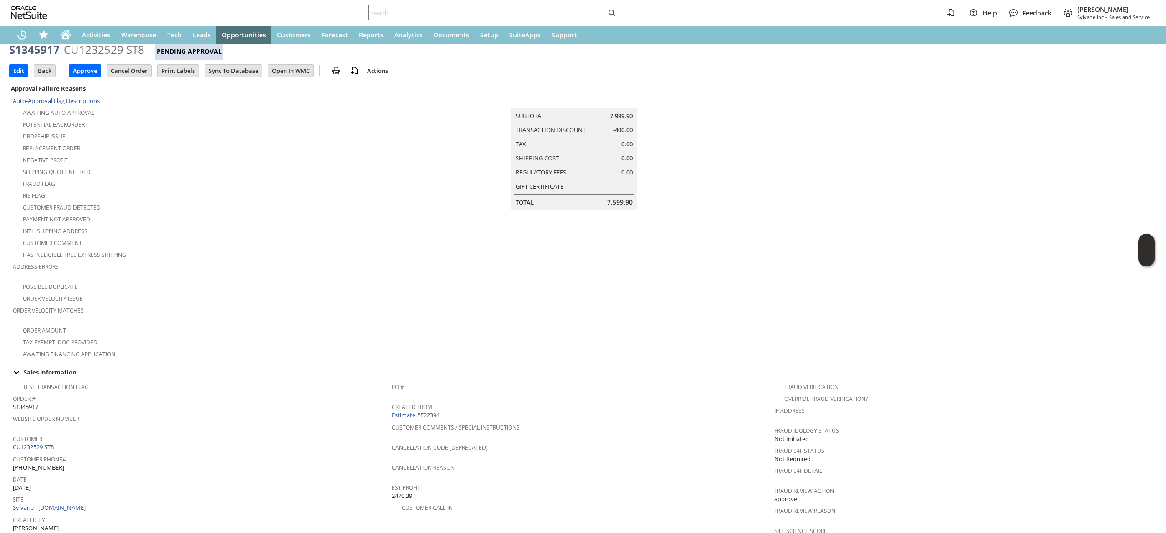
click at [21, 82] on div "Approval Failure Reasons" at bounding box center [198, 88] width 379 height 12
click at [23, 71] on input "Edit" at bounding box center [19, 71] width 18 height 12
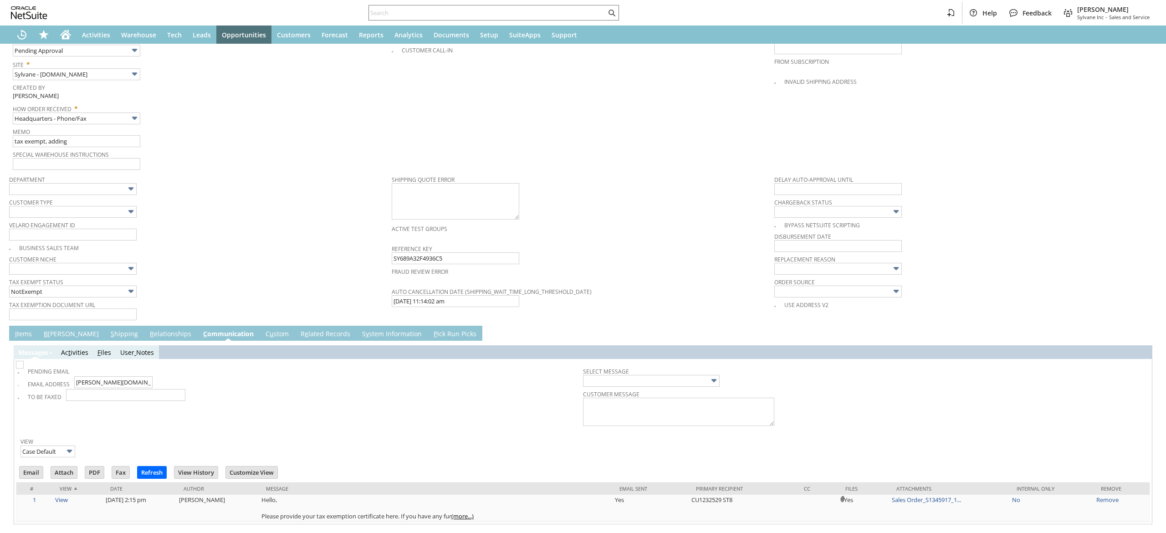
scroll to position [340, 0]
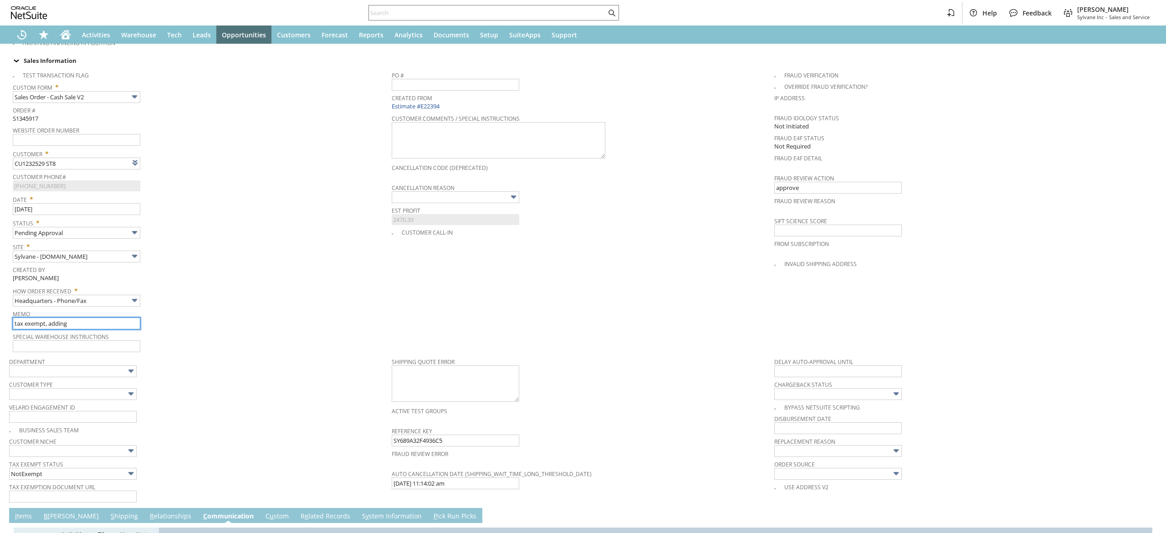
click at [98, 318] on input "tax exempt, adding" at bounding box center [77, 324] width 128 height 12
type input "tax exempt card"
click at [203, 300] on div "How Order Received * Headquarters - Phone/Fax" at bounding box center [200, 295] width 375 height 23
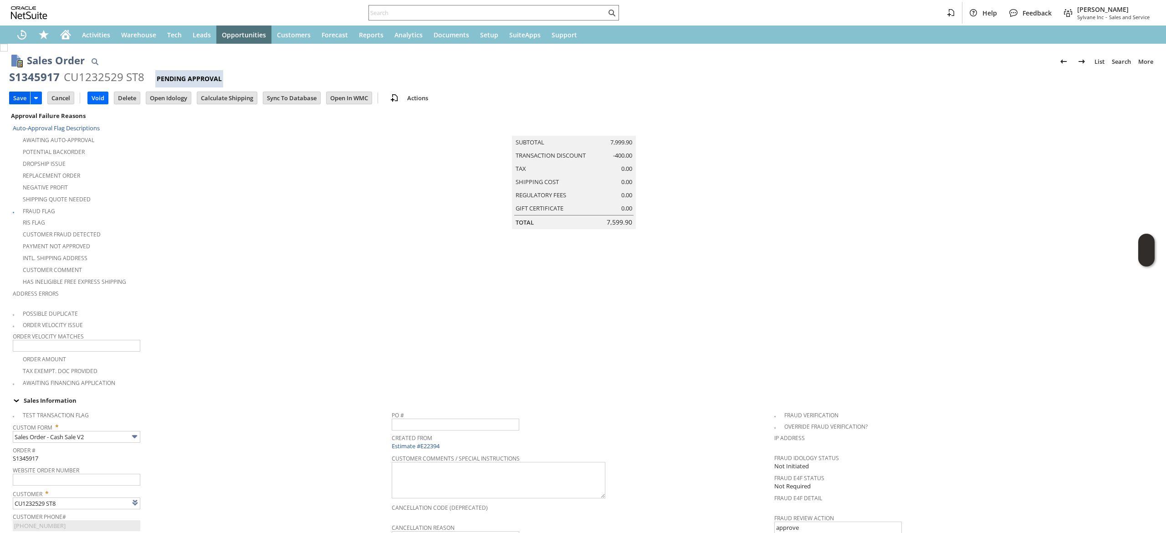
click at [11, 92] on td "Save" at bounding box center [19, 98] width 21 height 13
click at [23, 93] on input "Save" at bounding box center [20, 98] width 21 height 12
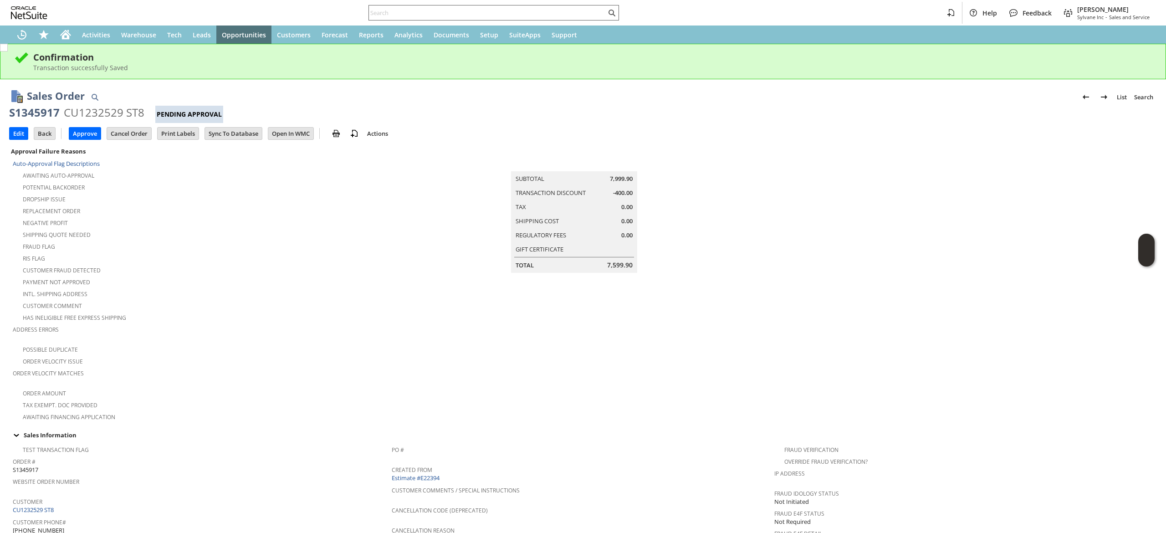
click at [535, 15] on input "text" at bounding box center [487, 12] width 237 height 11
paste input "8603241137"
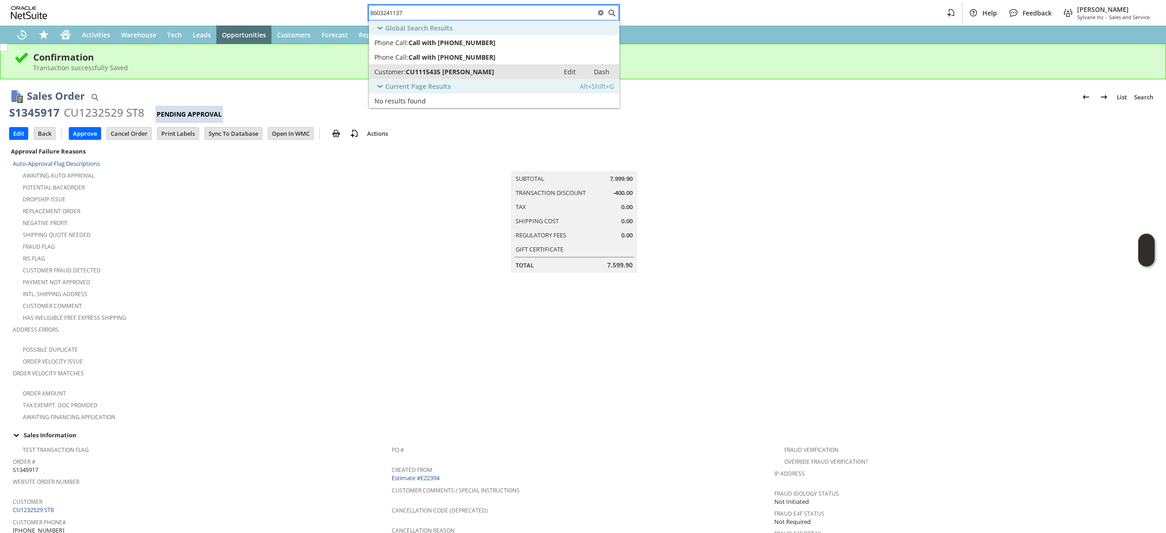
type input "8603241137"
click at [533, 73] on div "Customer: CU1115435 [PERSON_NAME]" at bounding box center [465, 71] width 180 height 9
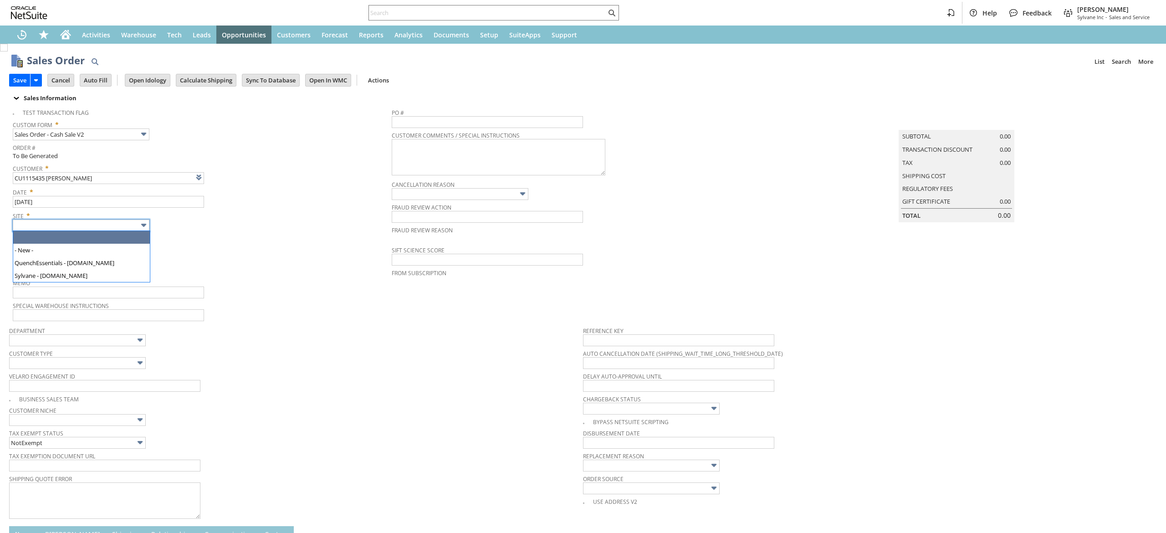
type input "Intelligent Recommendations ⁰"
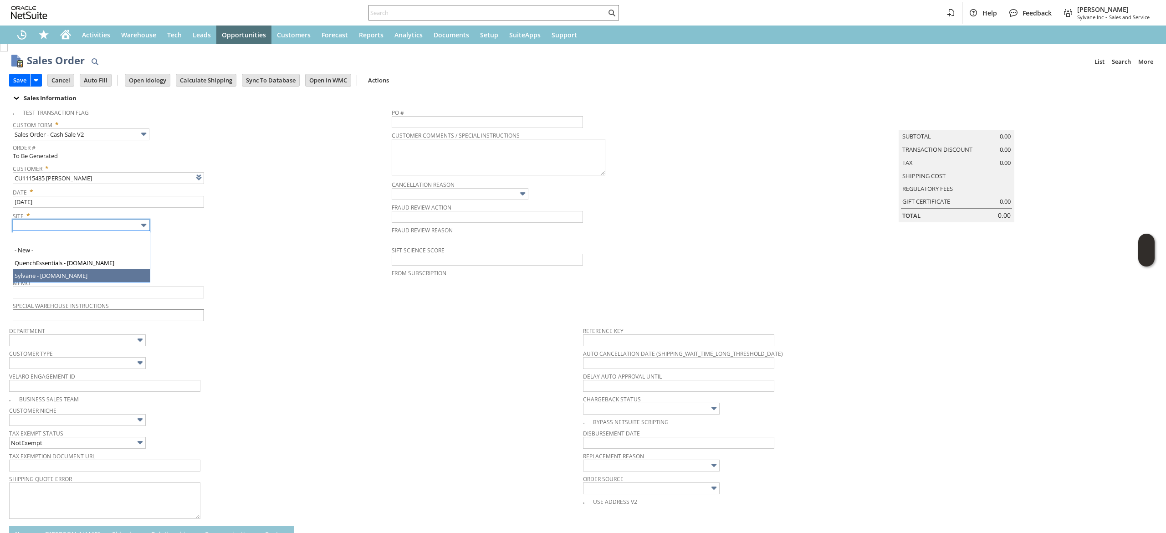
drag, startPoint x: 64, startPoint y: 271, endPoint x: 89, endPoint y: 311, distance: 47.1
type input "Sylvane - [DOMAIN_NAME]"
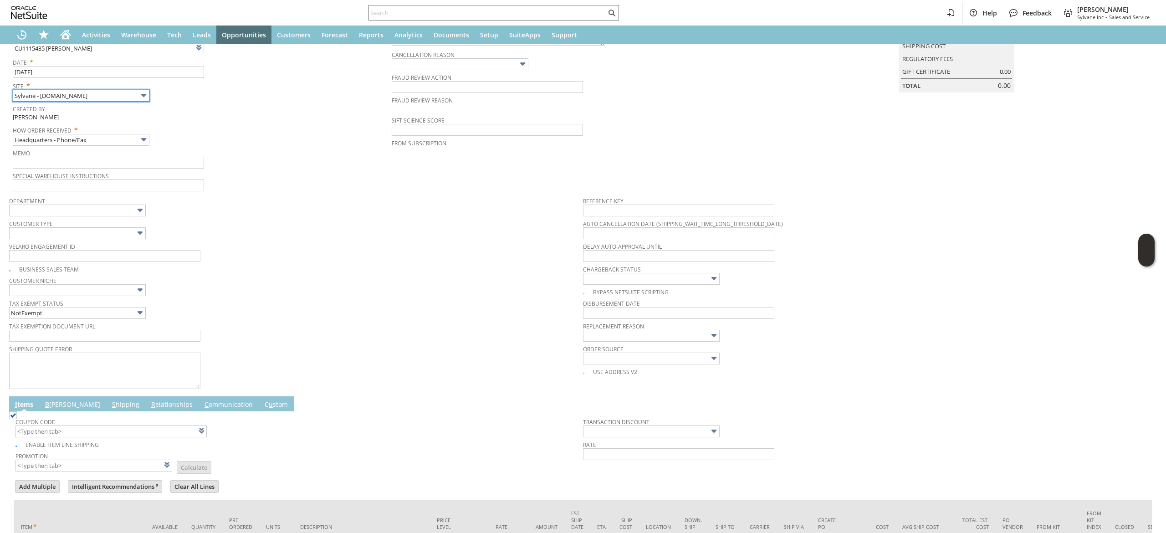
scroll to position [182, 0]
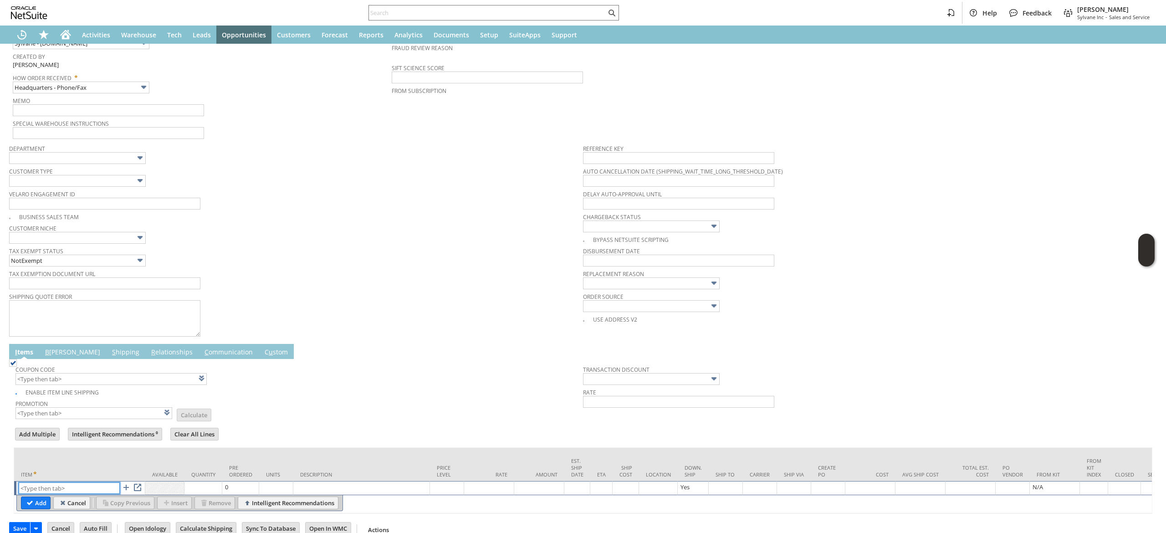
click at [88, 489] on input "text" at bounding box center [69, 487] width 101 height 11
paste input "sa243"
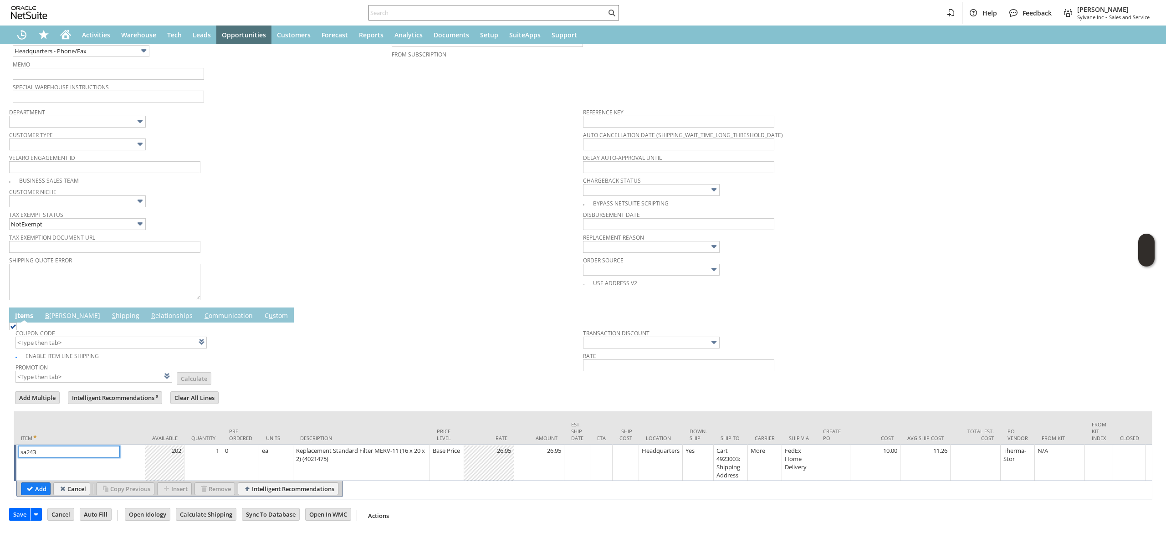
scroll to position [242, 0]
type input "sa243"
click at [39, 483] on input "Add" at bounding box center [35, 489] width 29 height 12
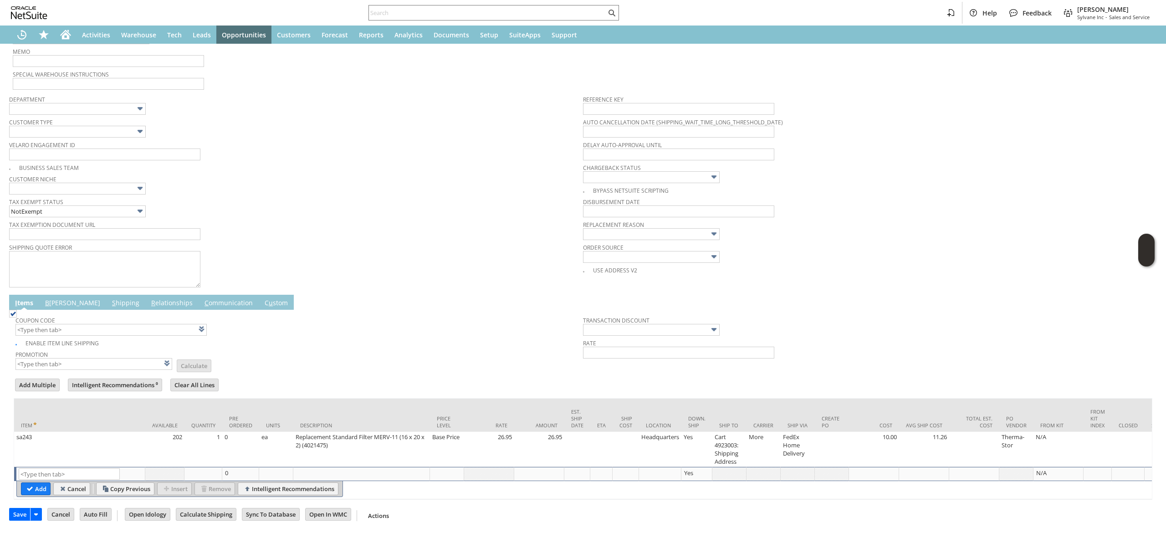
type input "Intelligent Recommendations¹⁰"
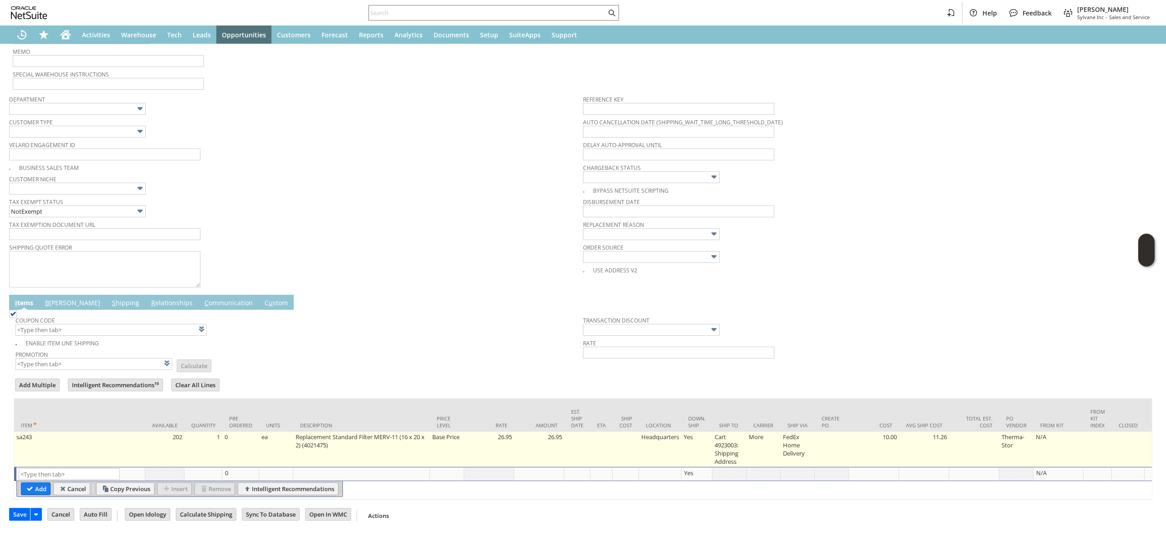
click at [207, 432] on td "1" at bounding box center [204, 449] width 38 height 35
type input "1"
type input "OK"
type input "Make Copy"
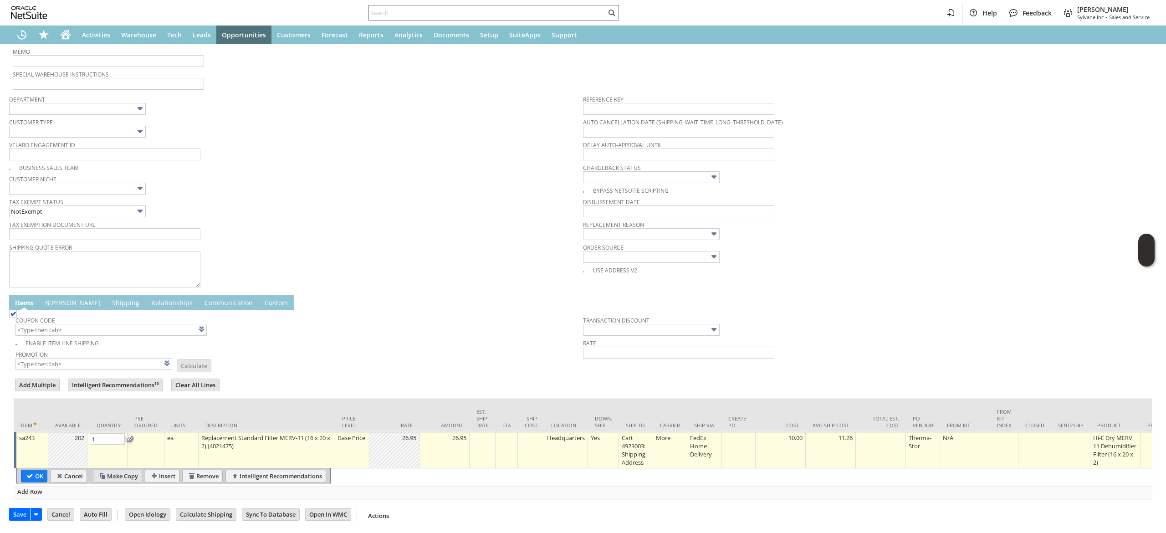
type input "4"
click at [37, 470] on input "OK" at bounding box center [34, 476] width 26 height 12
type input "Add"
type input "Copy Previous"
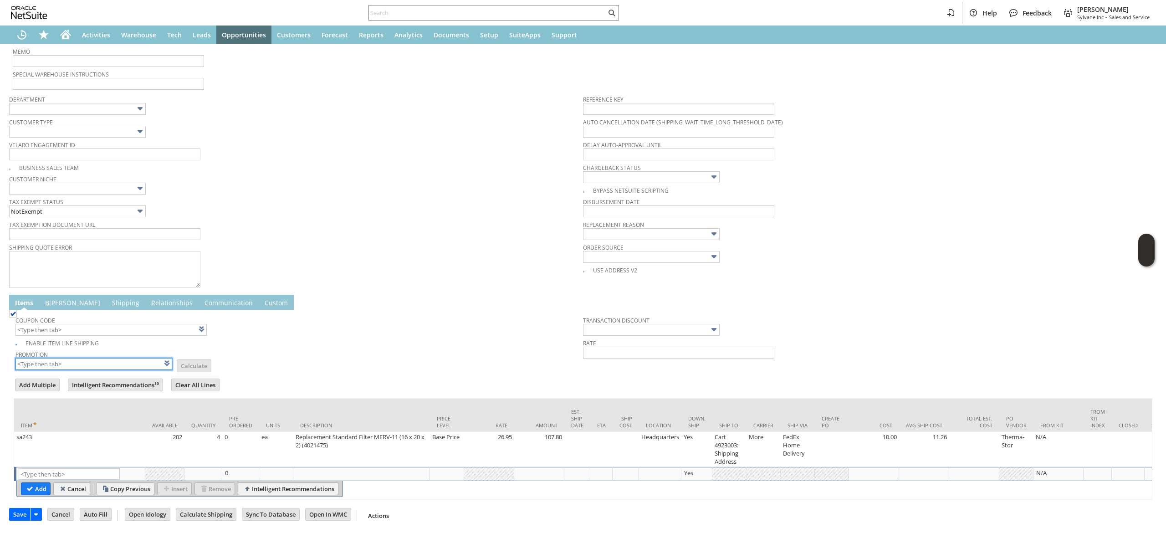
click at [115, 358] on input "text" at bounding box center [93, 364] width 157 height 12
type input "XA325"
type input "Promo Code"
type input "-5.0%"
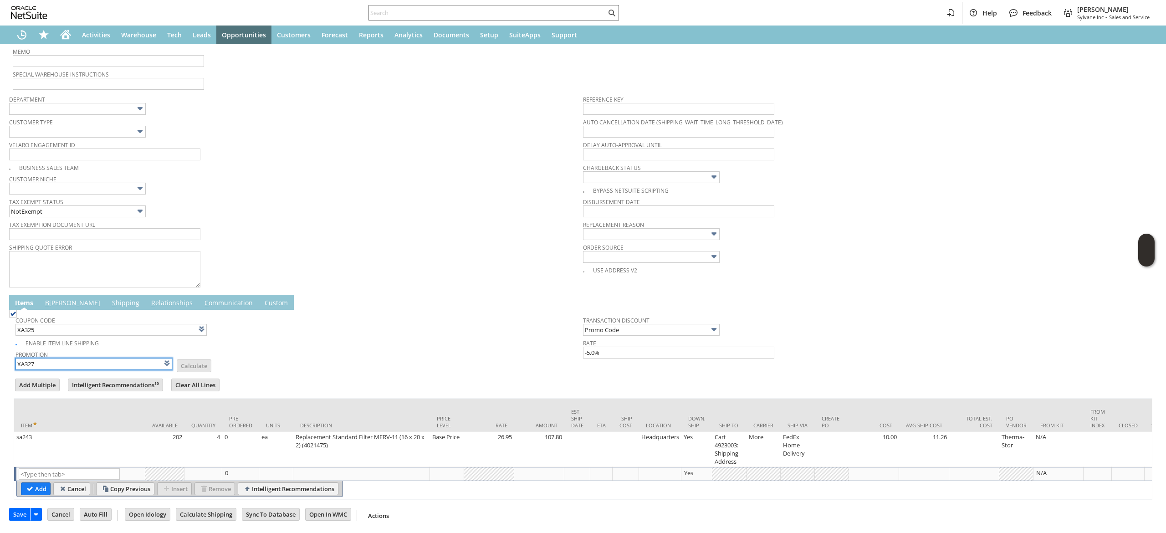
type input "XA327"
click at [324, 354] on td "Promotion XA327 List Calculate" at bounding box center [299, 359] width 568 height 23
type input "XA327"
type input "Promo Code"
type input "-10.0%"
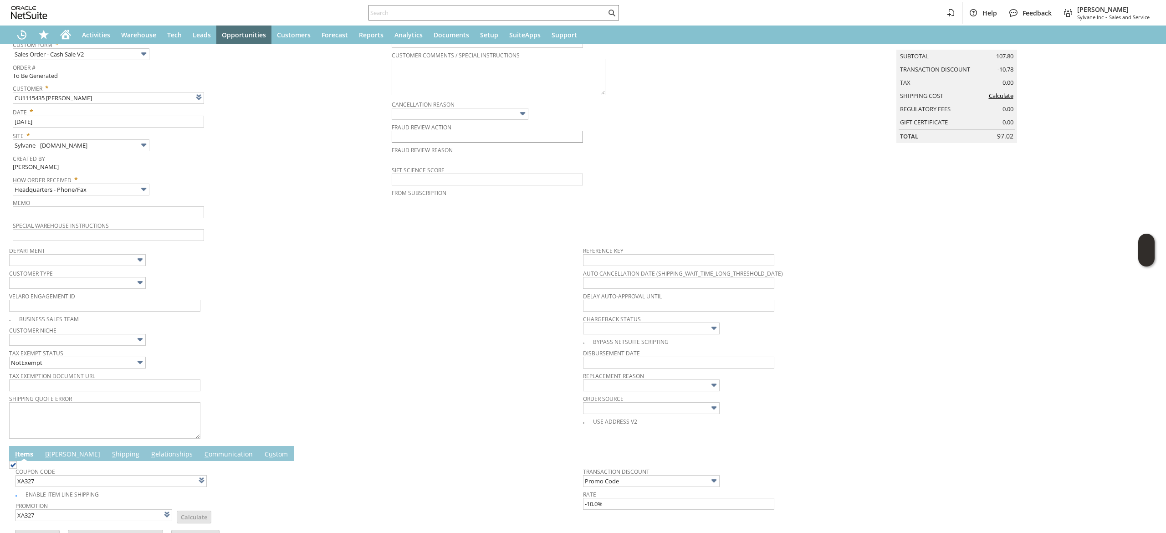
scroll to position [0, 0]
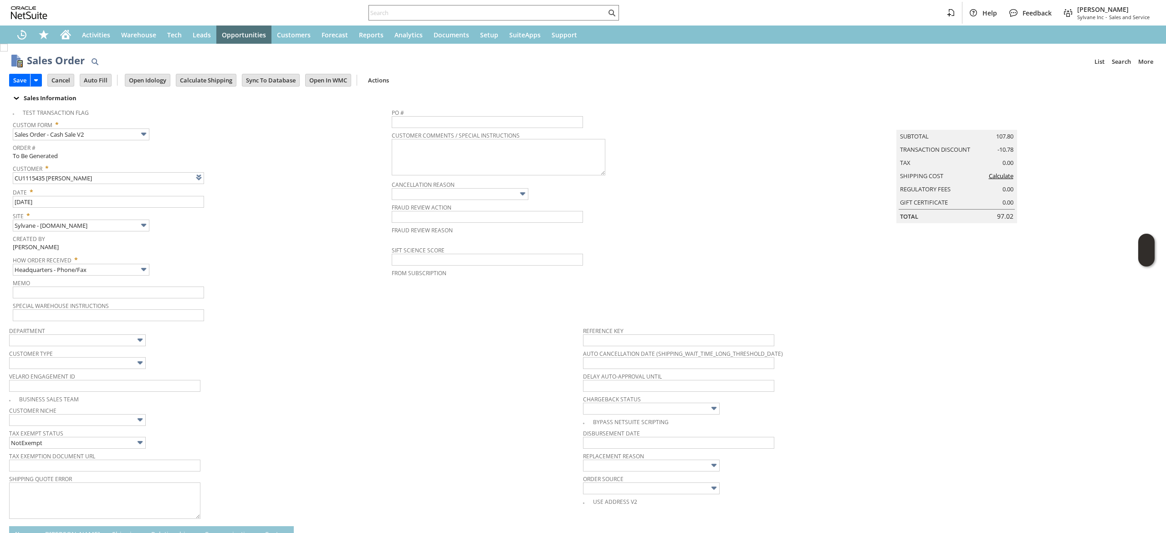
click at [212, 87] on div "Save Save Save & Fulfill Save & New Save & Print Cancel Auto Fill" at bounding box center [583, 81] width 1148 height 22
click at [213, 85] on input "Calculate Shipping" at bounding box center [206, 80] width 60 height 12
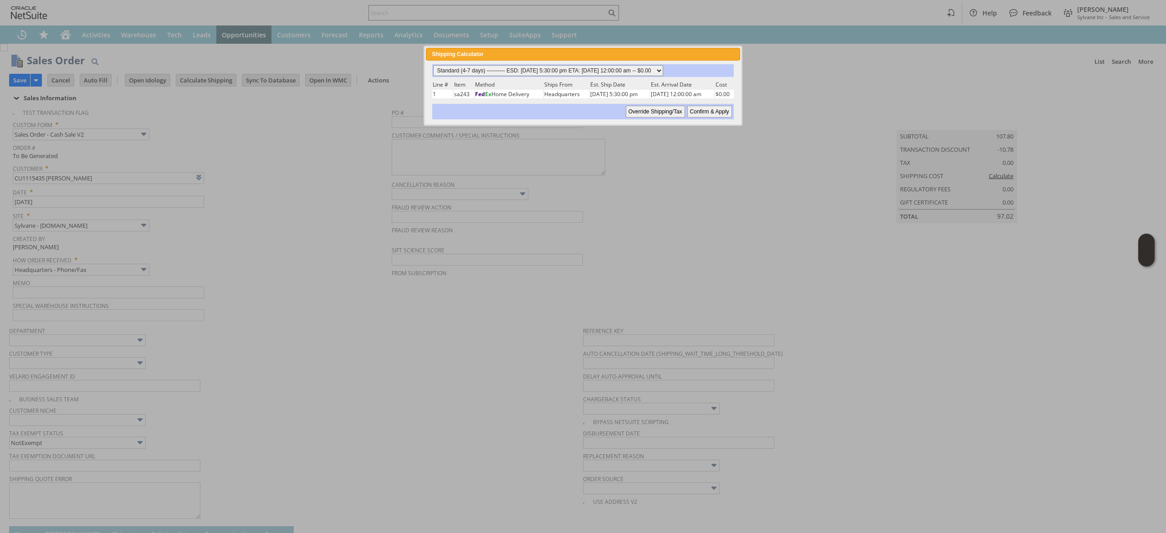
click at [628, 72] on select "Standard (4-7 days) ---------- ESD: 08/11/2025 5:30:00 pm ETA: 08/13/2025 12:00…" at bounding box center [548, 70] width 230 height 11
select select "2 Day ------------------------ ESD: 08/11/2025 5:30:00 pm ETA: 08/13/2025 12:00…"
click at [433, 65] on select "Standard (4-7 days) ---------- ESD: 08/11/2025 5:30:00 pm ETA: 08/13/2025 12:00…" at bounding box center [548, 70] width 230 height 11
click at [724, 106] on input "Confirm & Apply" at bounding box center [710, 112] width 45 height 12
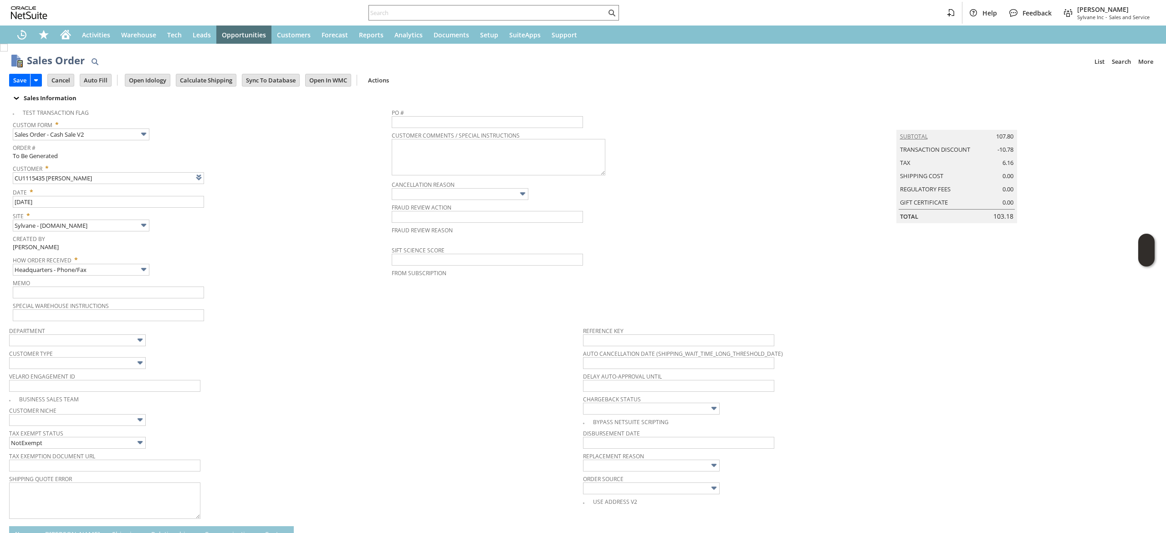
type input "Add"
type input "Copy Previous"
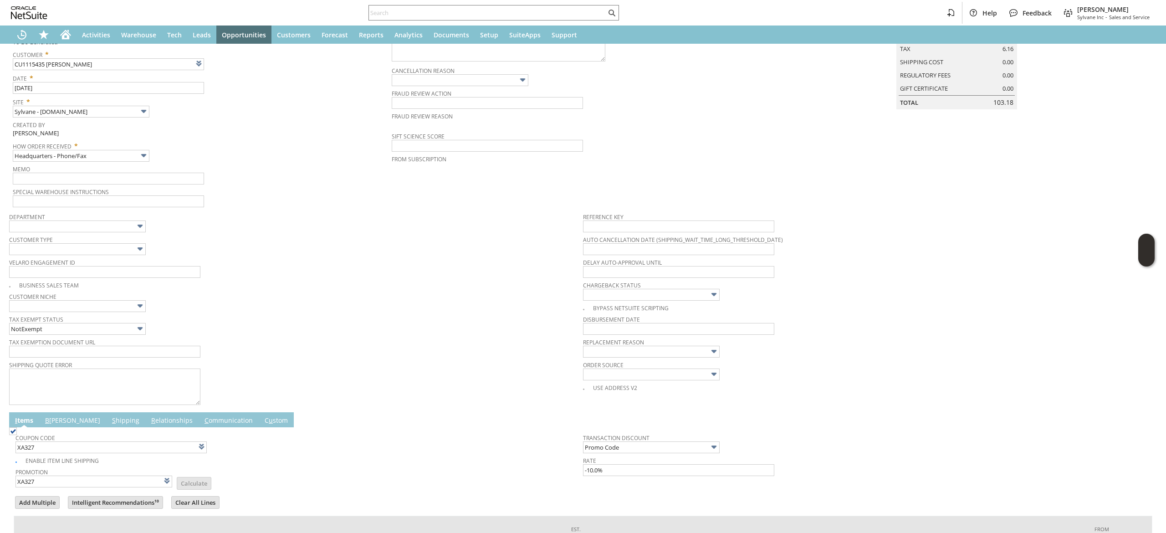
scroll to position [247, 0]
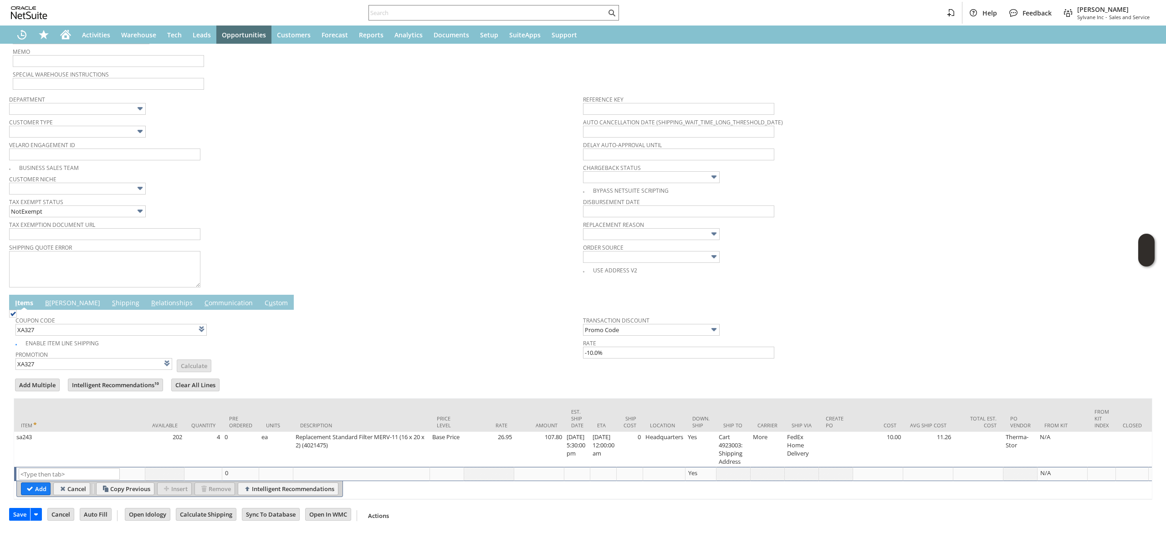
click at [63, 295] on td "B illing" at bounding box center [72, 302] width 67 height 15
click at [59, 298] on link "B illing" at bounding box center [73, 303] width 60 height 10
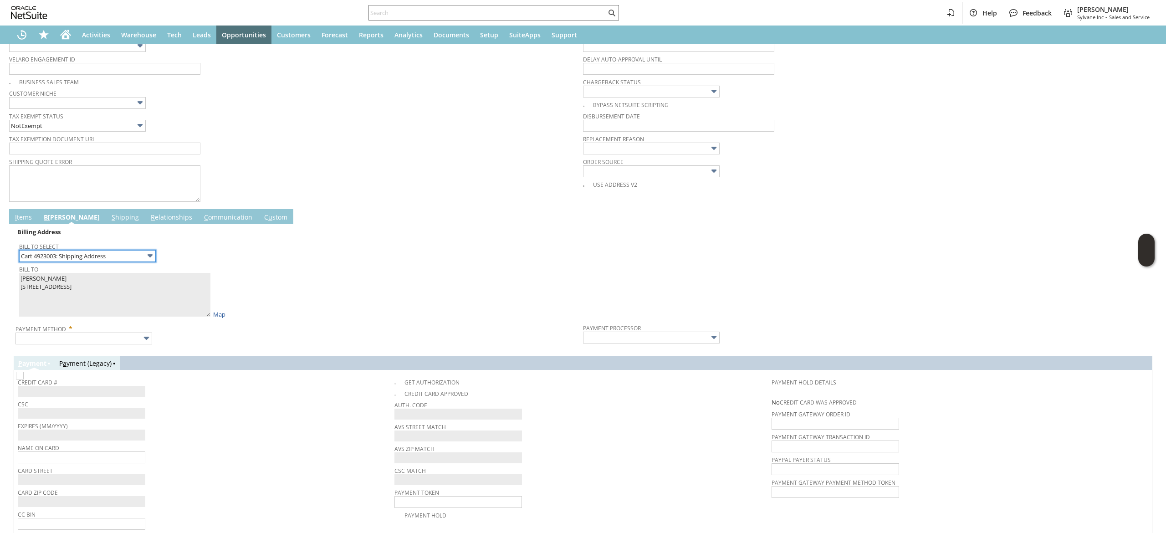
scroll to position [383, 0]
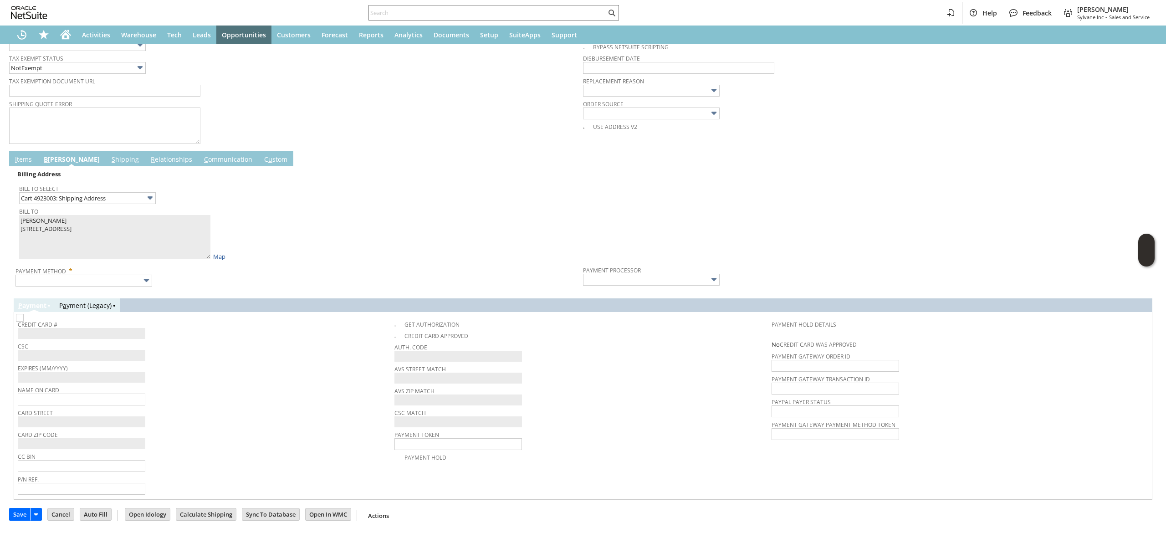
click at [121, 265] on span "Payment Method *" at bounding box center [296, 269] width 563 height 11
click at [110, 275] on input "text" at bounding box center [83, 281] width 137 height 12
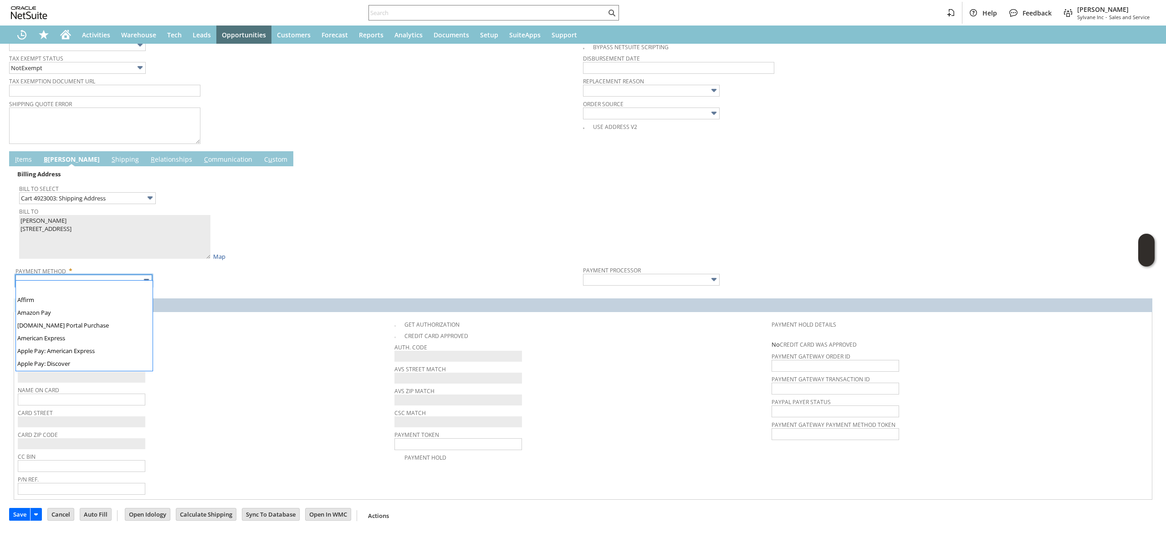
scroll to position [246, 0]
type input "Visa / Mastercard"
type input "Braintree"
checkbox input "true"
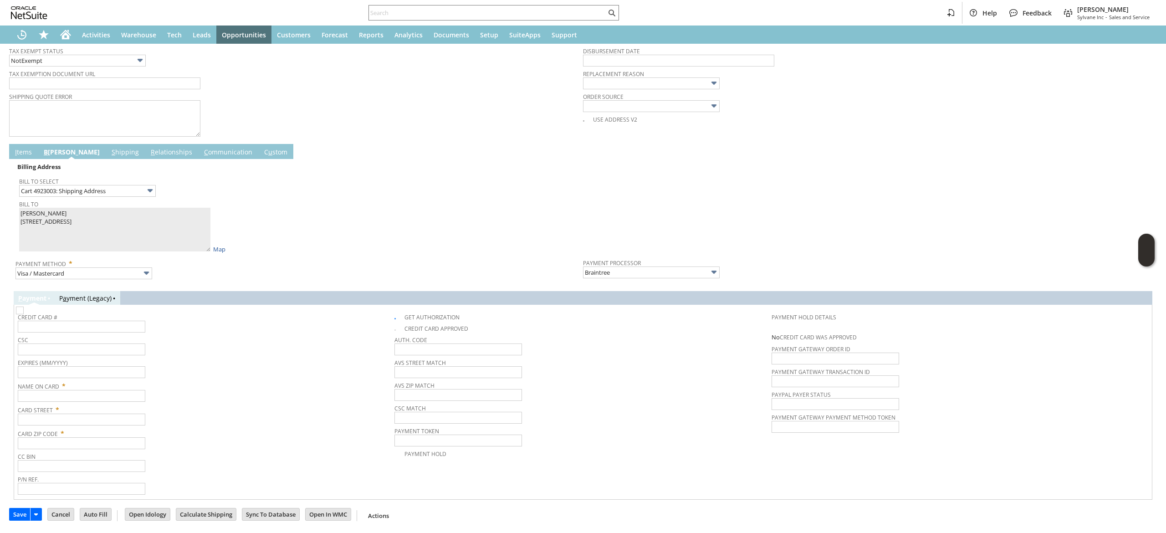
click at [42, 207] on span "Bill To" at bounding box center [298, 203] width 559 height 10
click at [110, 390] on span "Name On Card *" at bounding box center [204, 384] width 372 height 11
click at [113, 395] on input "text" at bounding box center [82, 396] width 128 height 12
paste input "james m pascarelli"
type input "james m pascarelli"
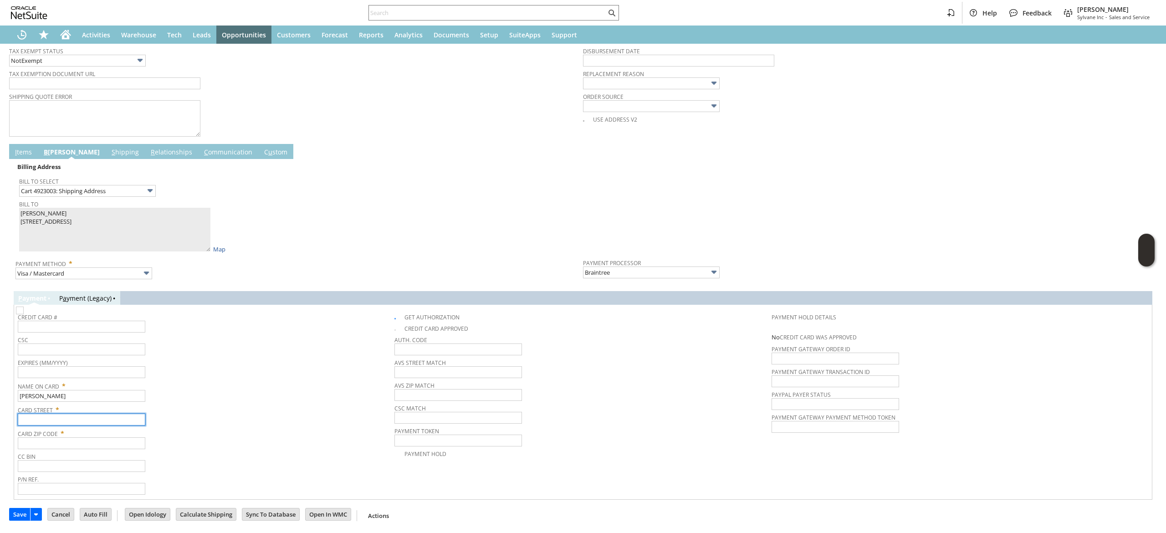
click at [93, 419] on input "text" at bounding box center [82, 420] width 128 height 12
paste input "1 Arbor Ln"
type input "1 Arbor Ln"
drag, startPoint x: 119, startPoint y: 446, endPoint x: 136, endPoint y: 445, distance: 16.4
click at [119, 446] on input "text" at bounding box center [82, 443] width 128 height 12
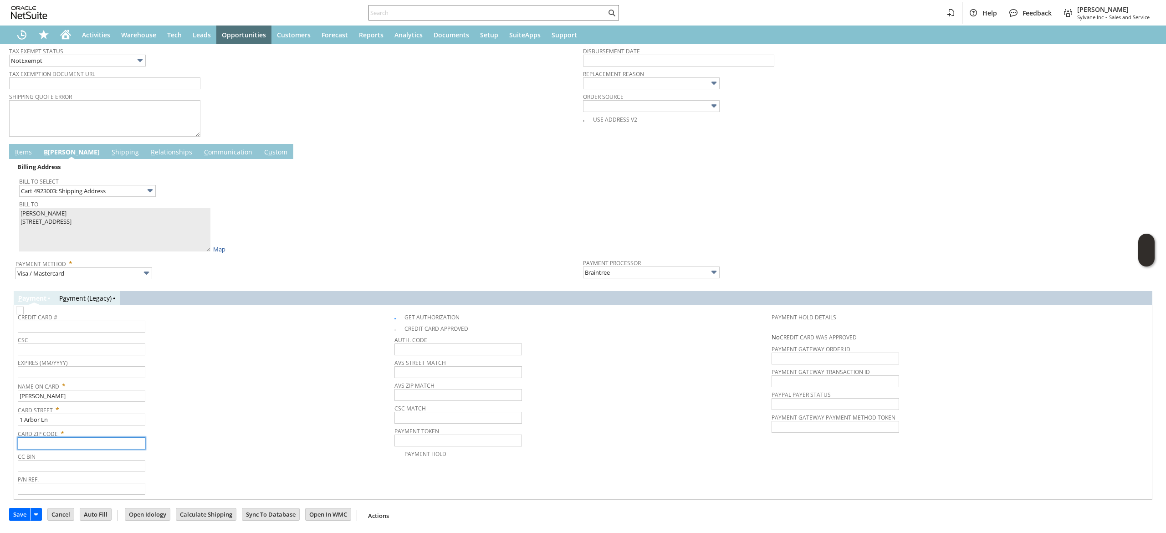
paste input "06096"
type input "06096"
click at [237, 442] on div "Card Zip Code * 06096" at bounding box center [204, 437] width 372 height 23
click at [128, 329] on input "text" at bounding box center [82, 327] width 128 height 12
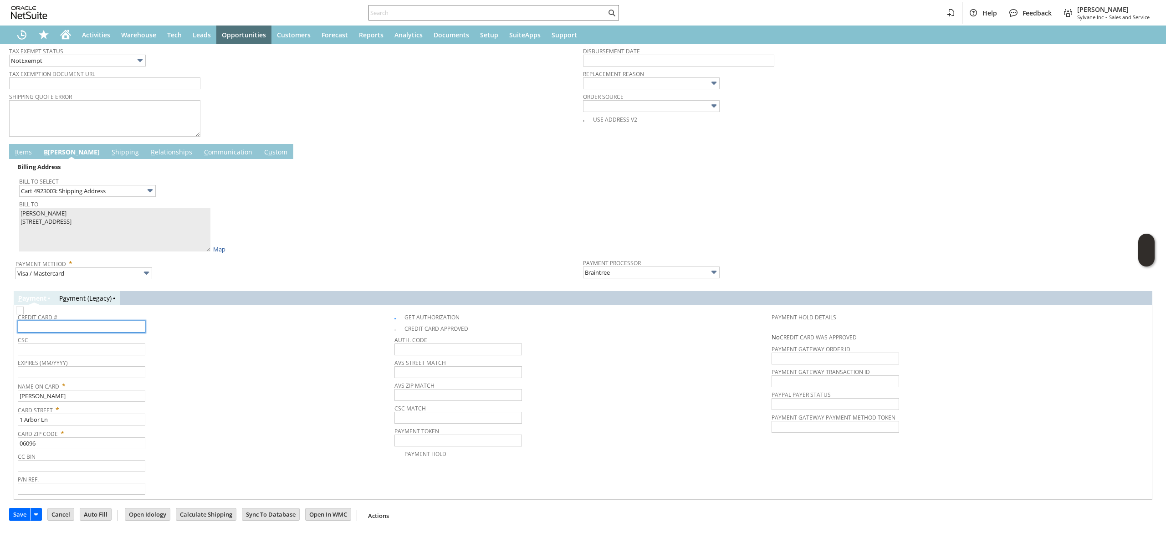
scroll to position [0, 0]
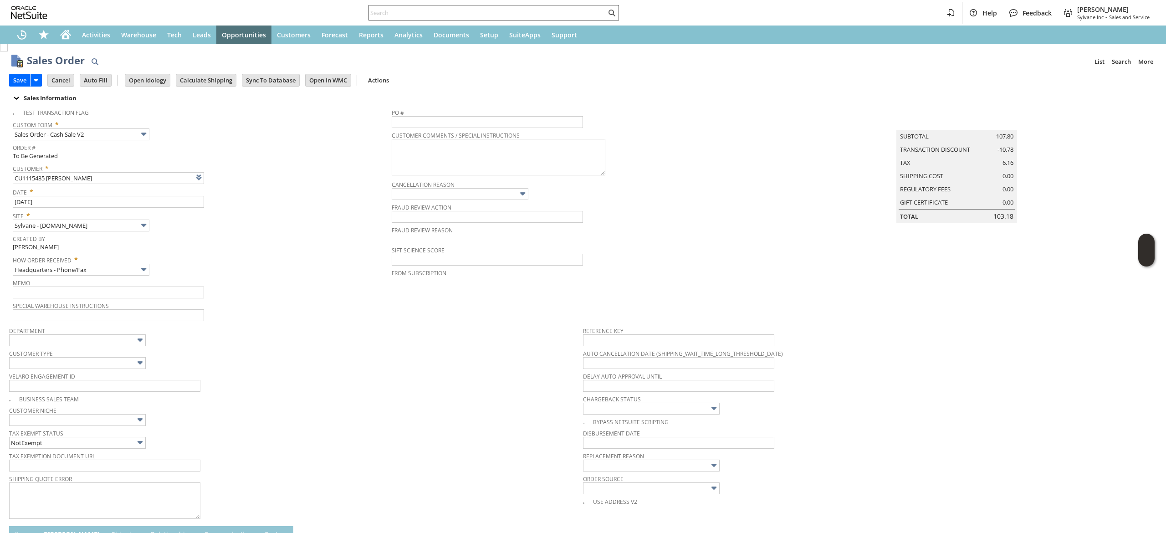
click at [533, 20] on div at bounding box center [494, 12] width 251 height 15
click at [533, 10] on input "text" at bounding box center [487, 12] width 237 height 11
paste input "5014902658"
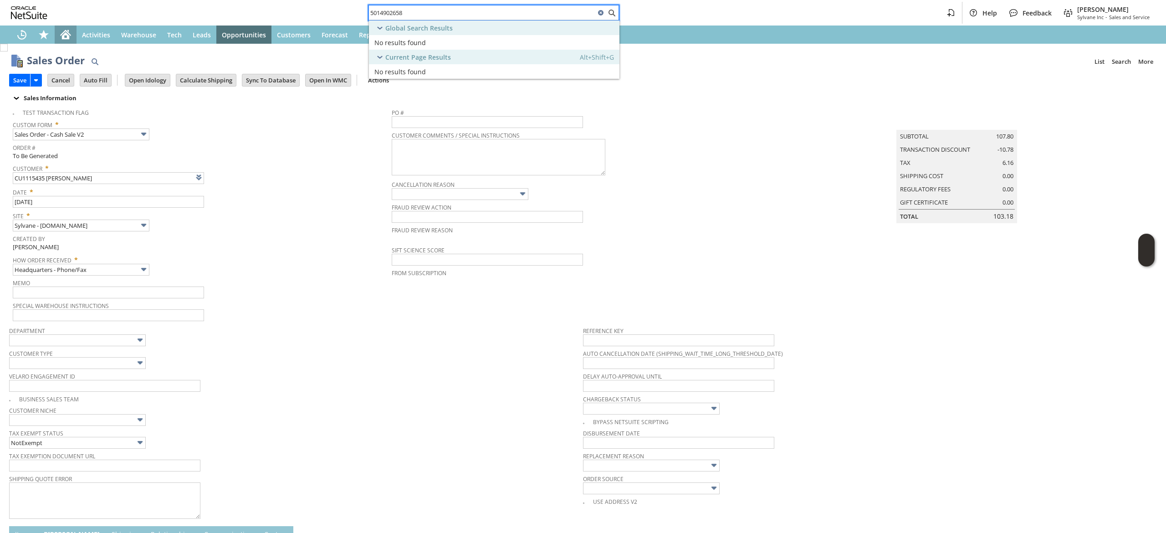
click at [58, 32] on div "Home" at bounding box center [66, 35] width 22 height 18
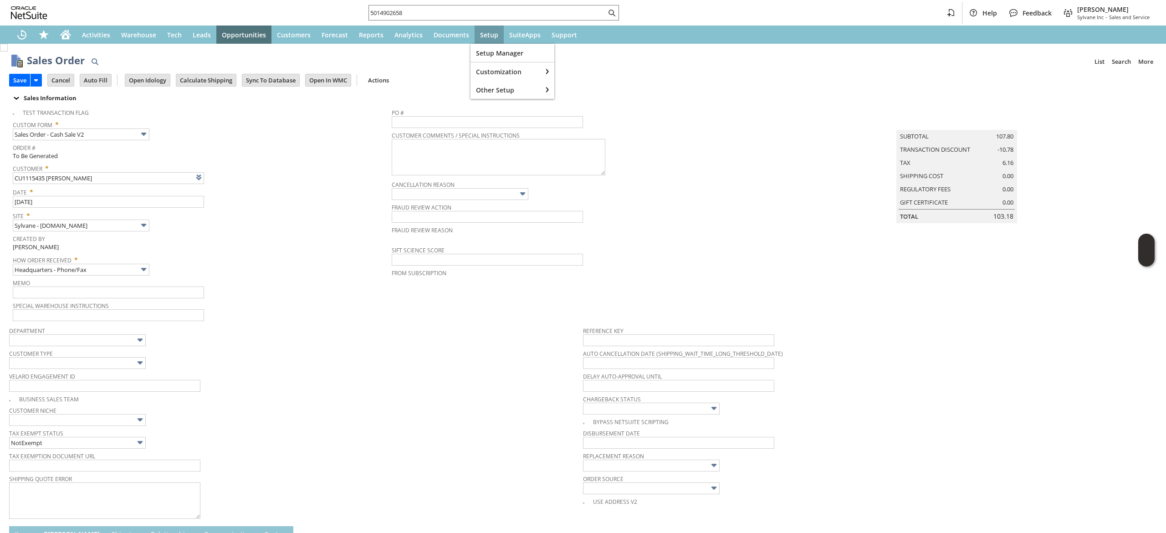
click at [485, 22] on div "5014902658 Help Feedback Devin Carswell Sylvane Inc - Sales and Service" at bounding box center [583, 13] width 1166 height 26
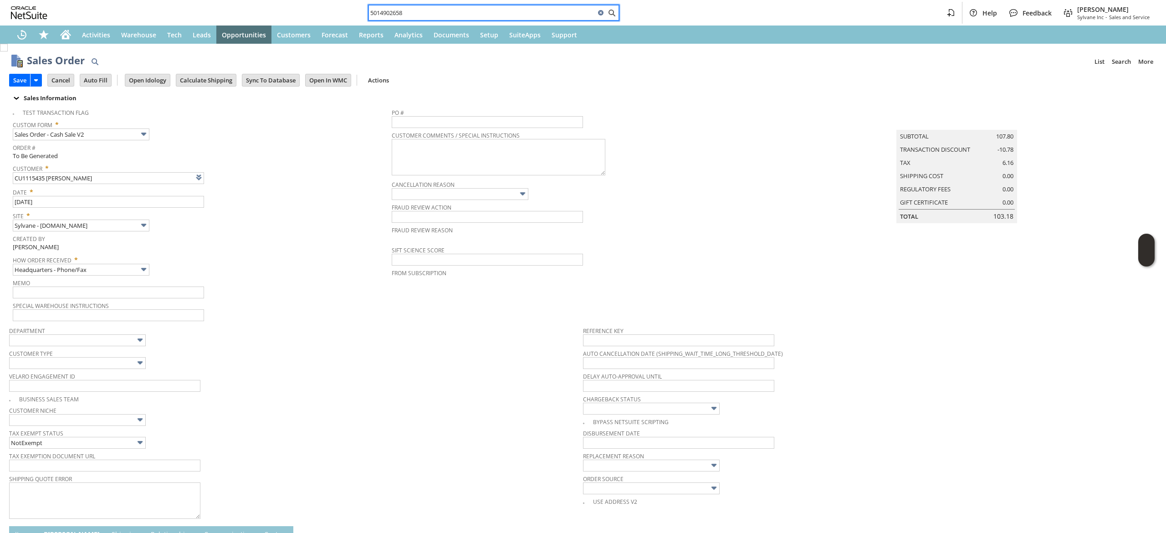
click at [489, 10] on input "5014902658" at bounding box center [482, 12] width 226 height 11
paste input "2254131676"
click at [489, 10] on input "50149026582254131676" at bounding box center [482, 12] width 226 height 11
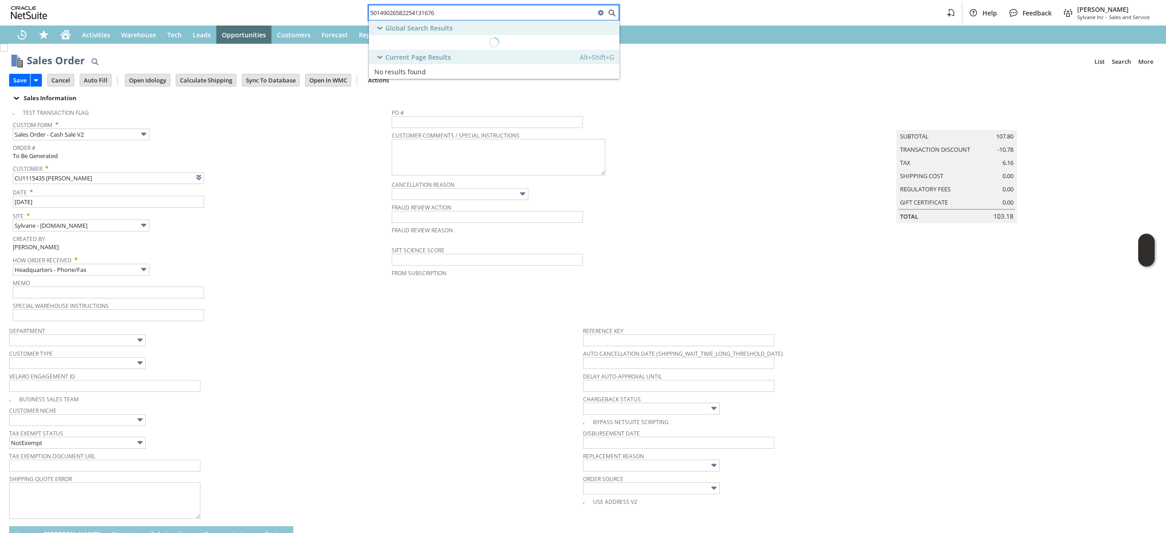
paste input "text"
type input "2254131676"
click at [524, 42] on div "Customer: CU1224804 Ryan Miller" at bounding box center [465, 42] width 180 height 9
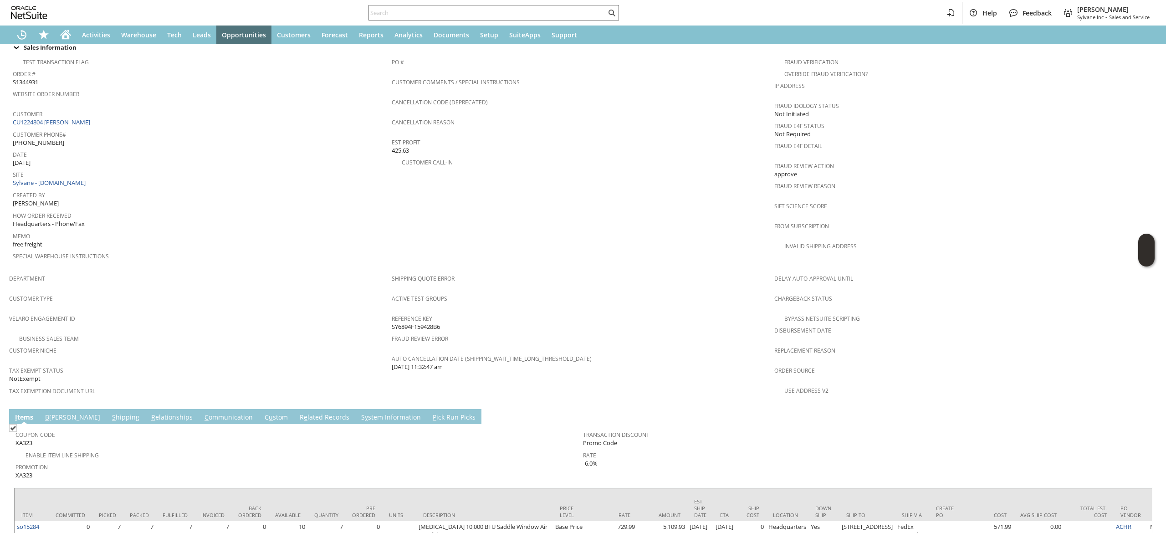
scroll to position [325, 0]
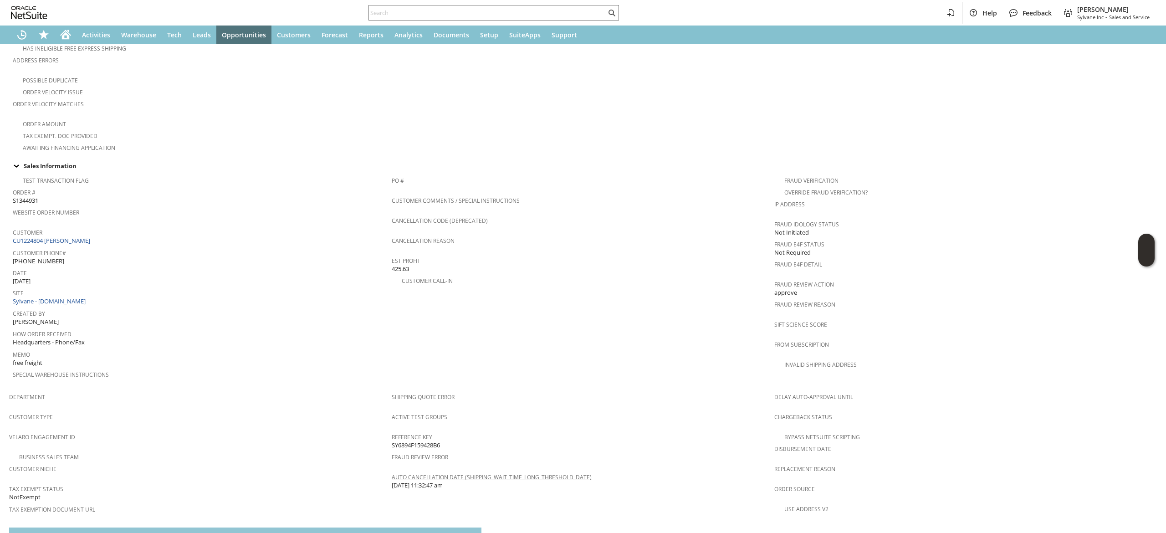
scroll to position [416, 0]
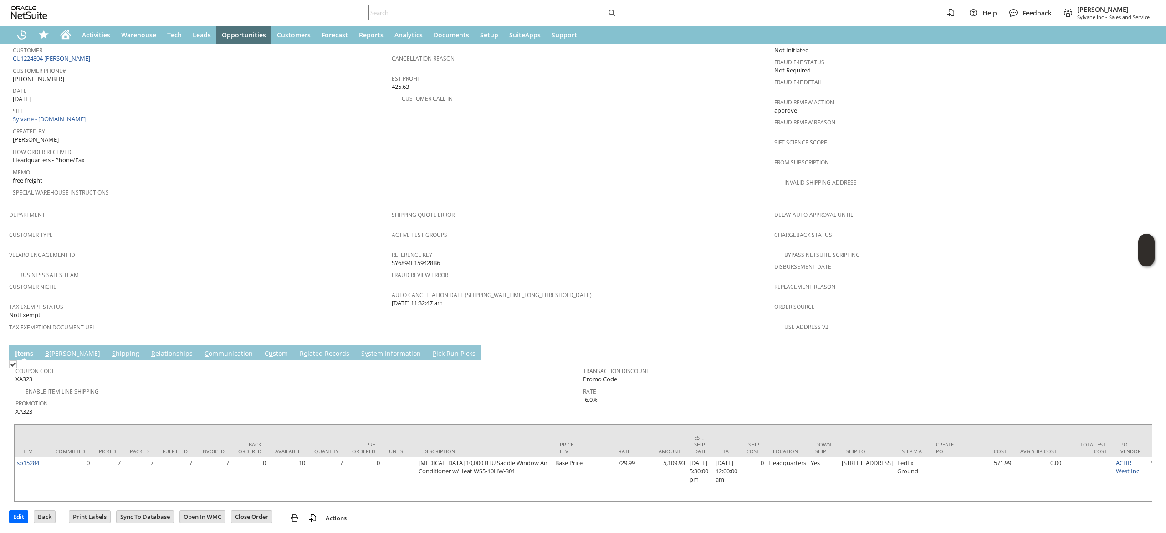
click at [63, 349] on link "B [PERSON_NAME]" at bounding box center [73, 354] width 60 height 10
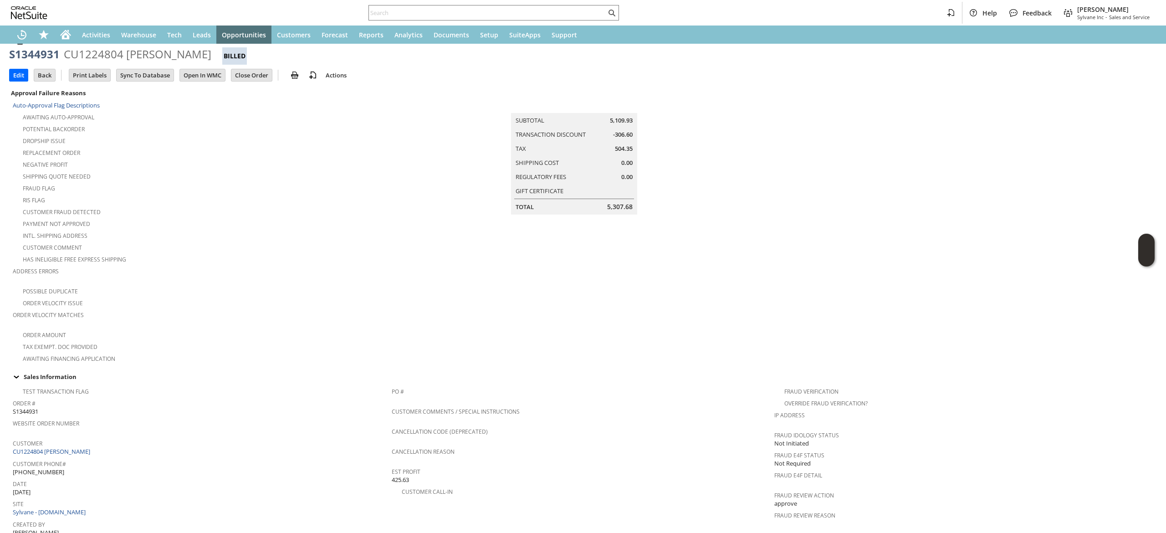
scroll to position [0, 0]
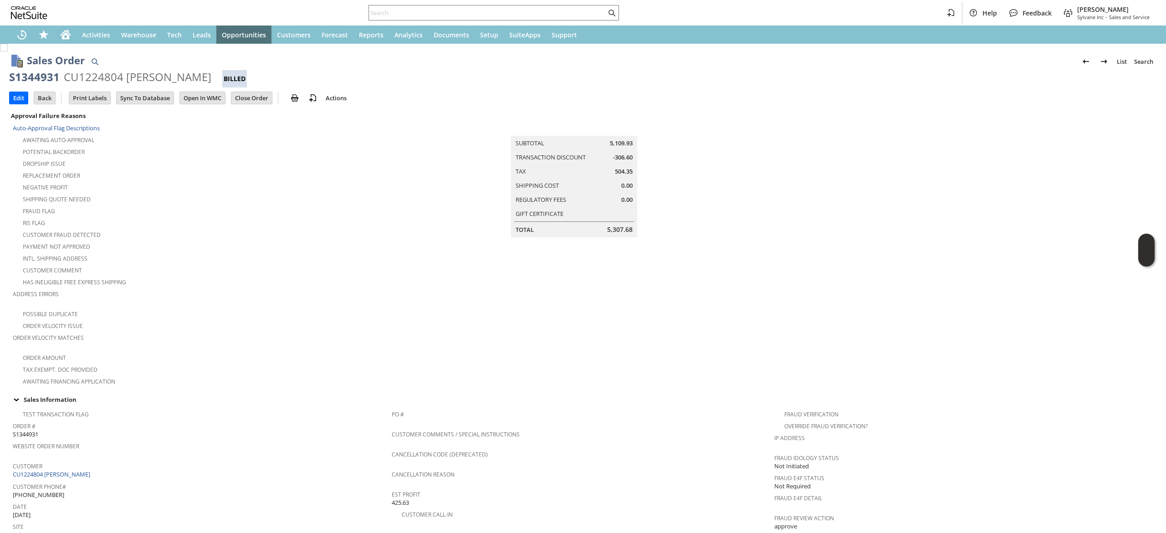
click at [44, 70] on div "S1344931" at bounding box center [34, 77] width 51 height 15
copy div "S1344931"
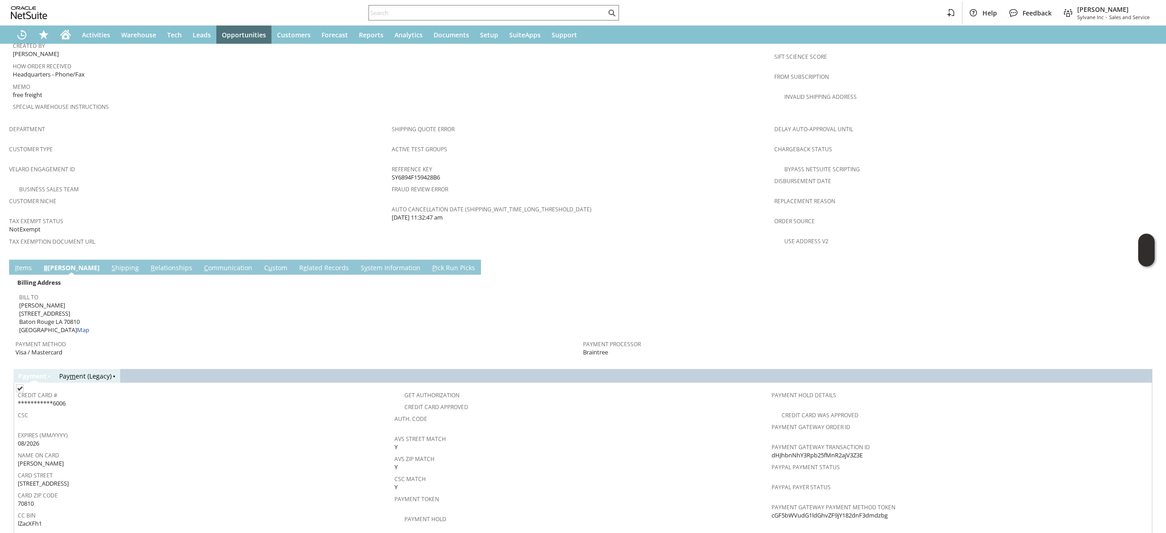
scroll to position [591, 0]
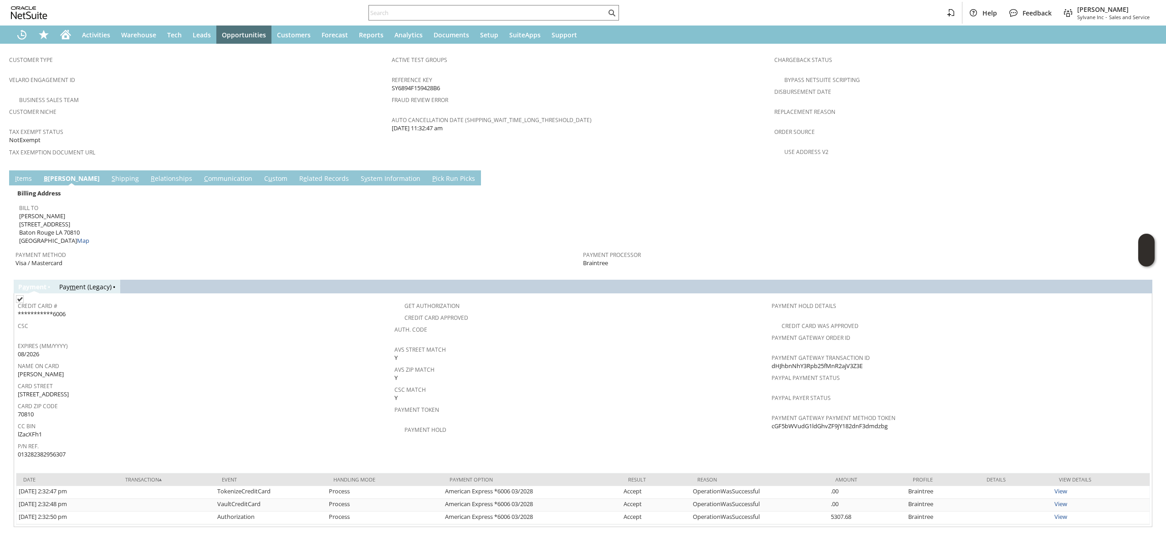
click at [731, 188] on td at bounding box center [867, 216] width 568 height 59
click at [717, 216] on td at bounding box center [867, 216] width 568 height 59
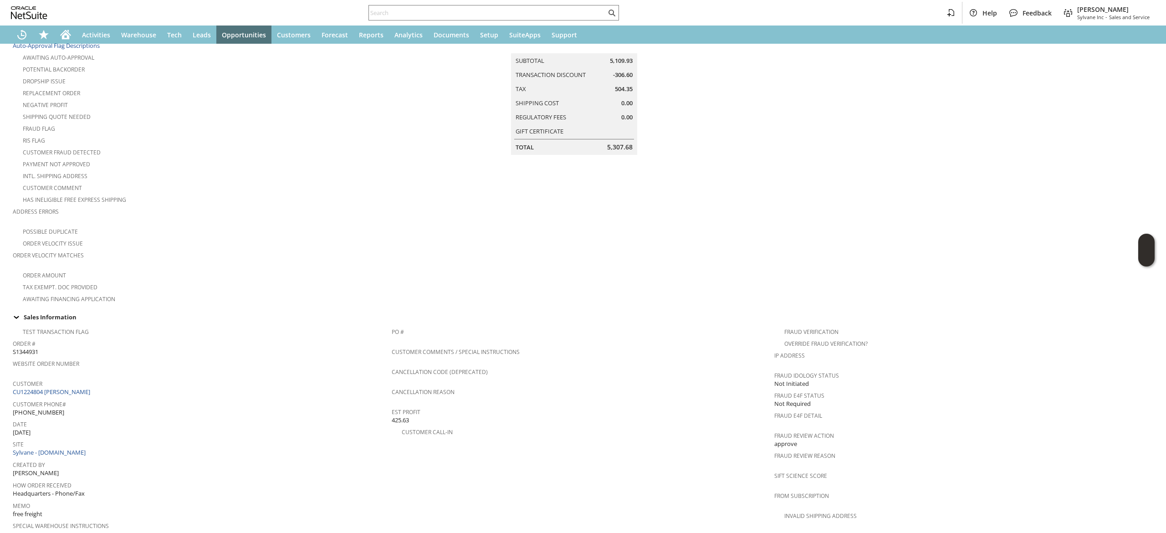
scroll to position [0, 0]
